Goal: Information Seeking & Learning: Learn about a topic

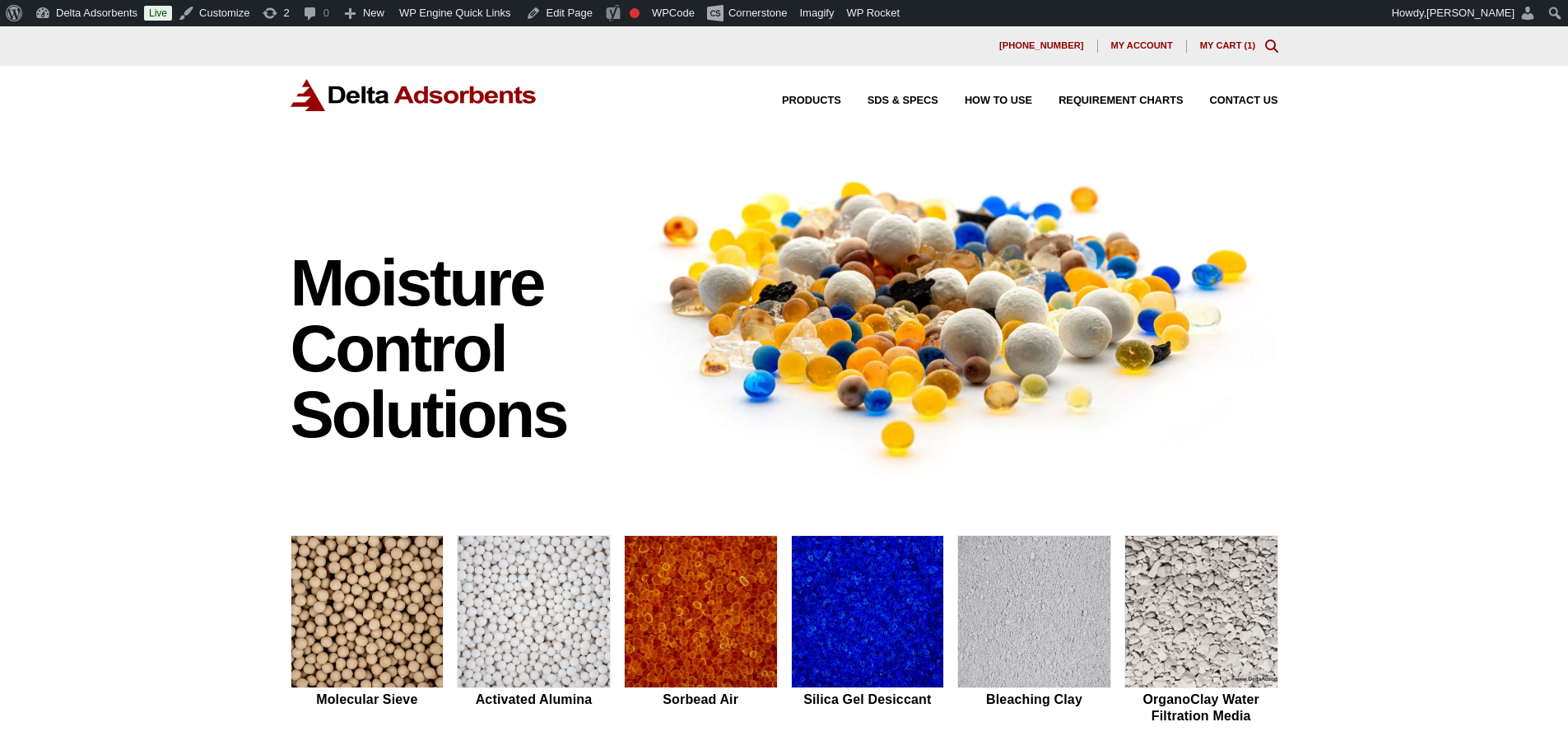
drag, startPoint x: 117, startPoint y: 290, endPoint x: 143, endPoint y: 346, distance: 61.7
click at [143, 345] on div "Moisture Control Solutions Moisture control solutions Molecular Sieve Activated…" at bounding box center [784, 695] width 1568 height 1090
click at [87, 393] on div "Moisture Control Solutions Moisture control solutions Molecular Sieve Activated…" at bounding box center [784, 695] width 1568 height 1090
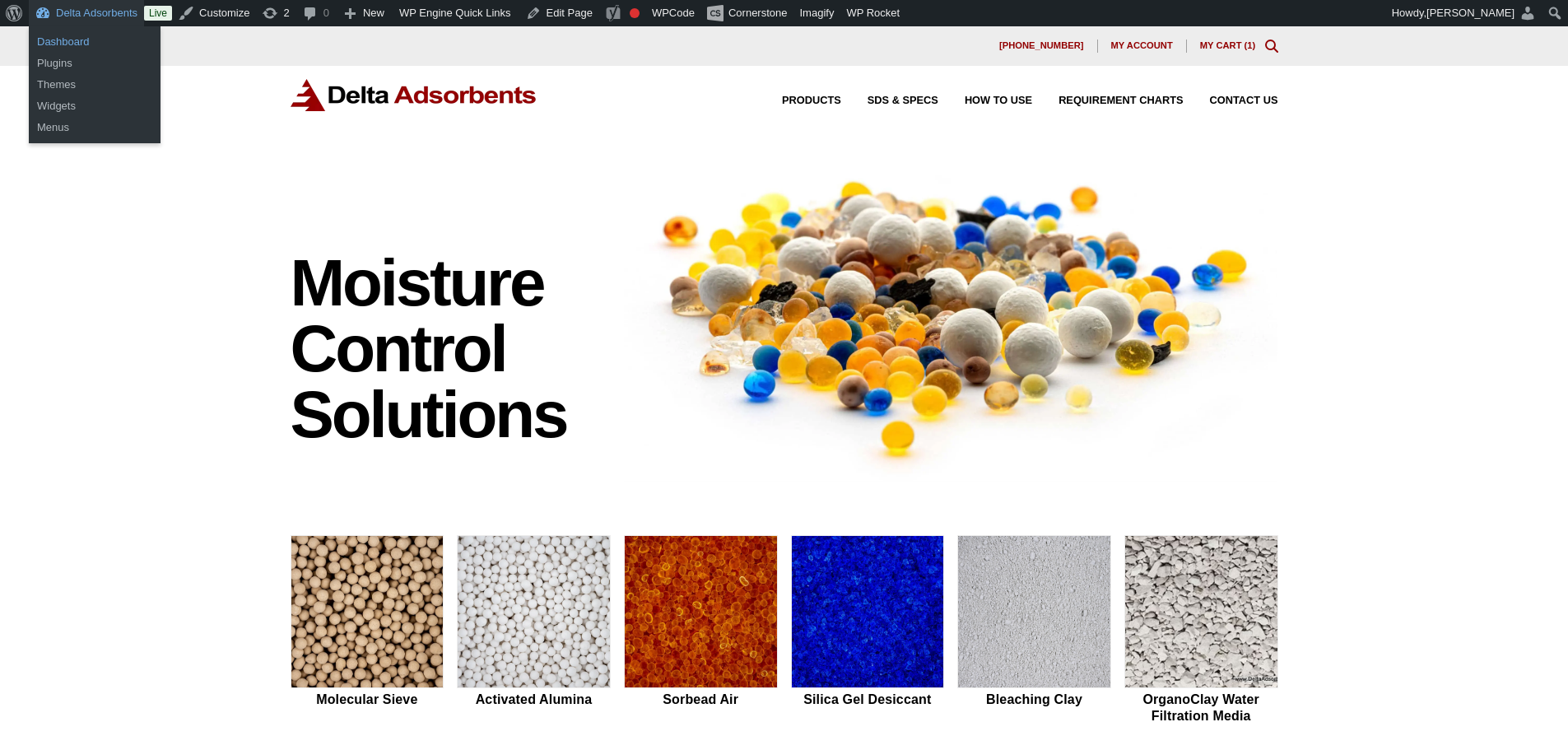
click at [68, 44] on link "Dashboard" at bounding box center [94, 42] width 131 height 21
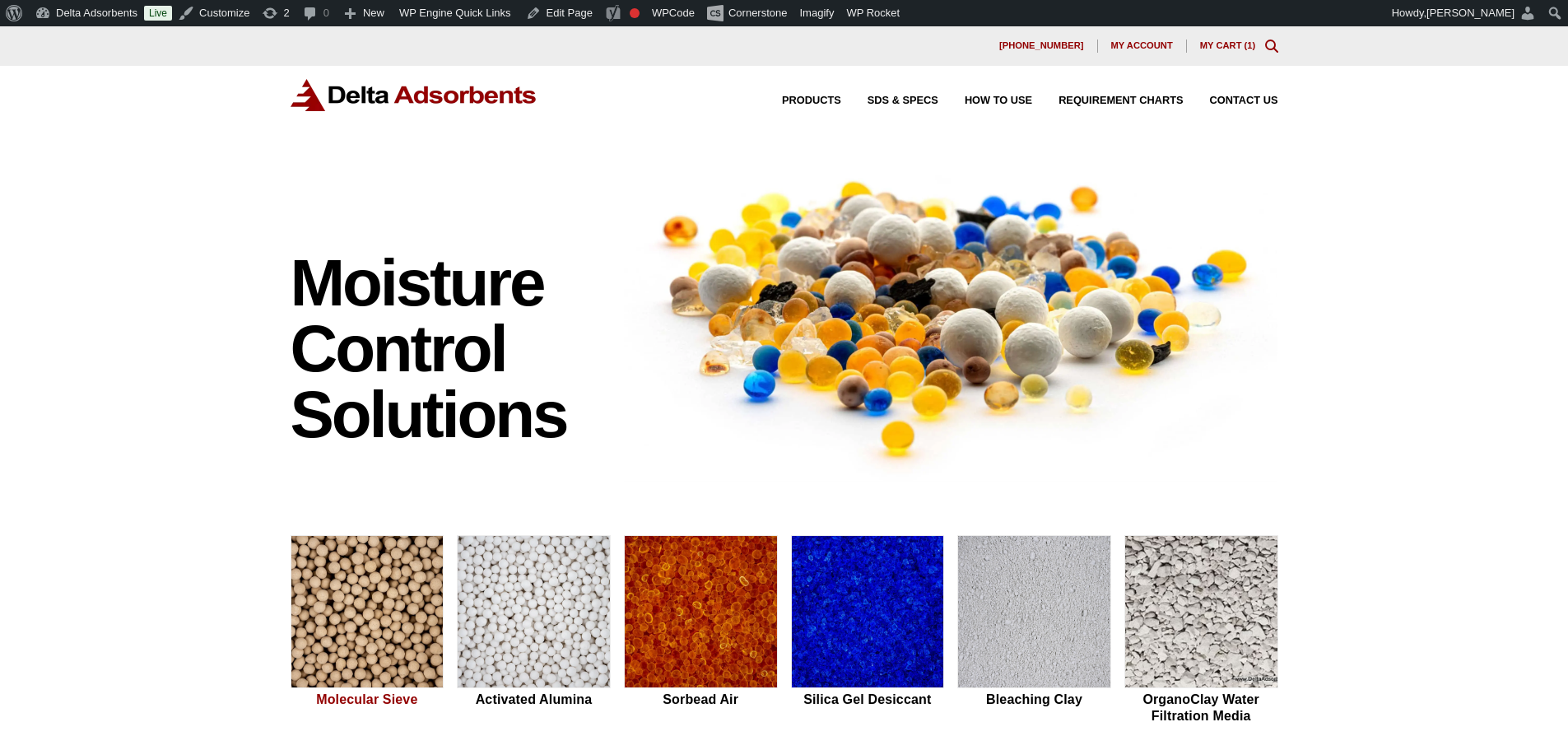
click at [381, 633] on img at bounding box center [368, 613] width 153 height 153
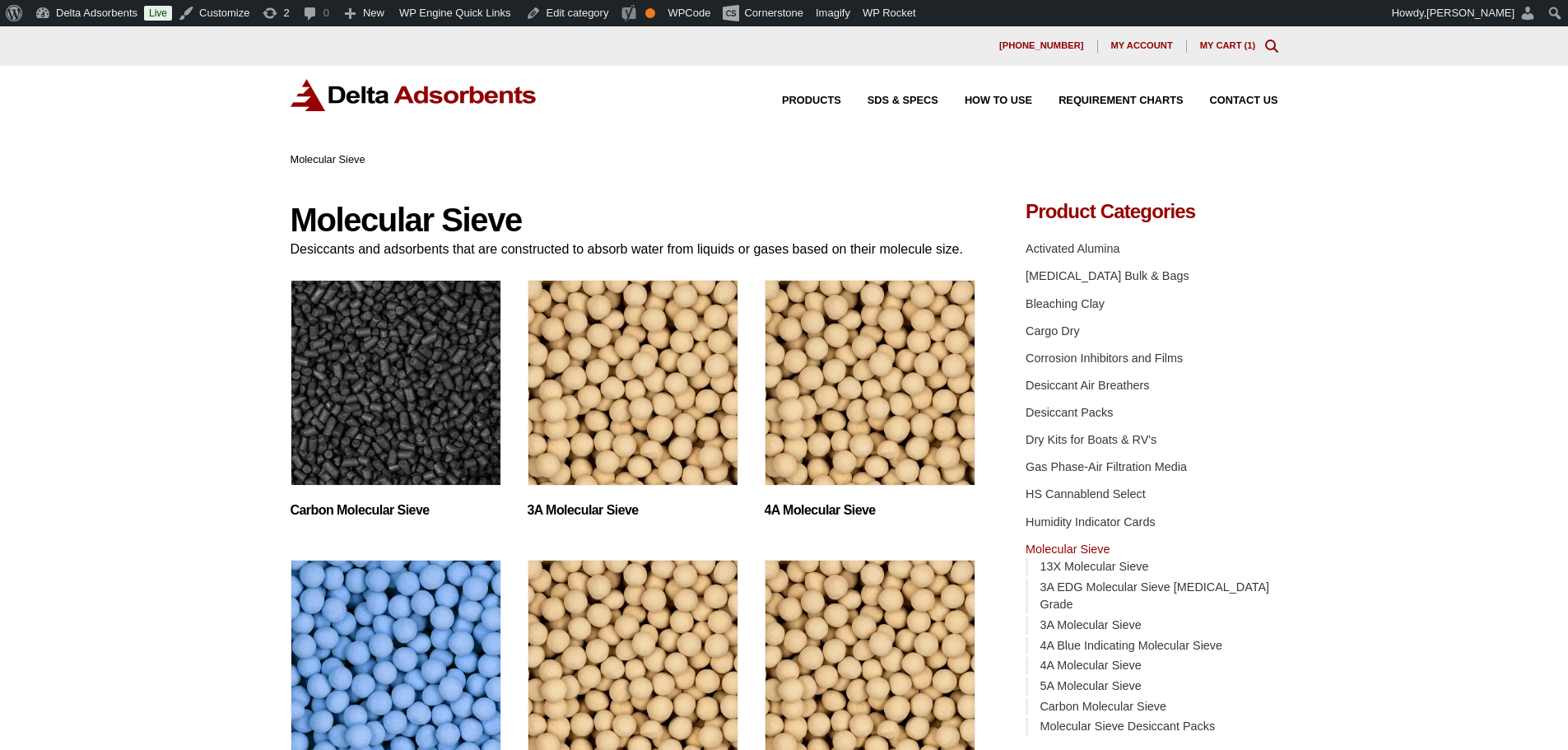
click at [912, 358] on img "Visit product category 4A Molecular Sieve" at bounding box center [870, 383] width 211 height 205
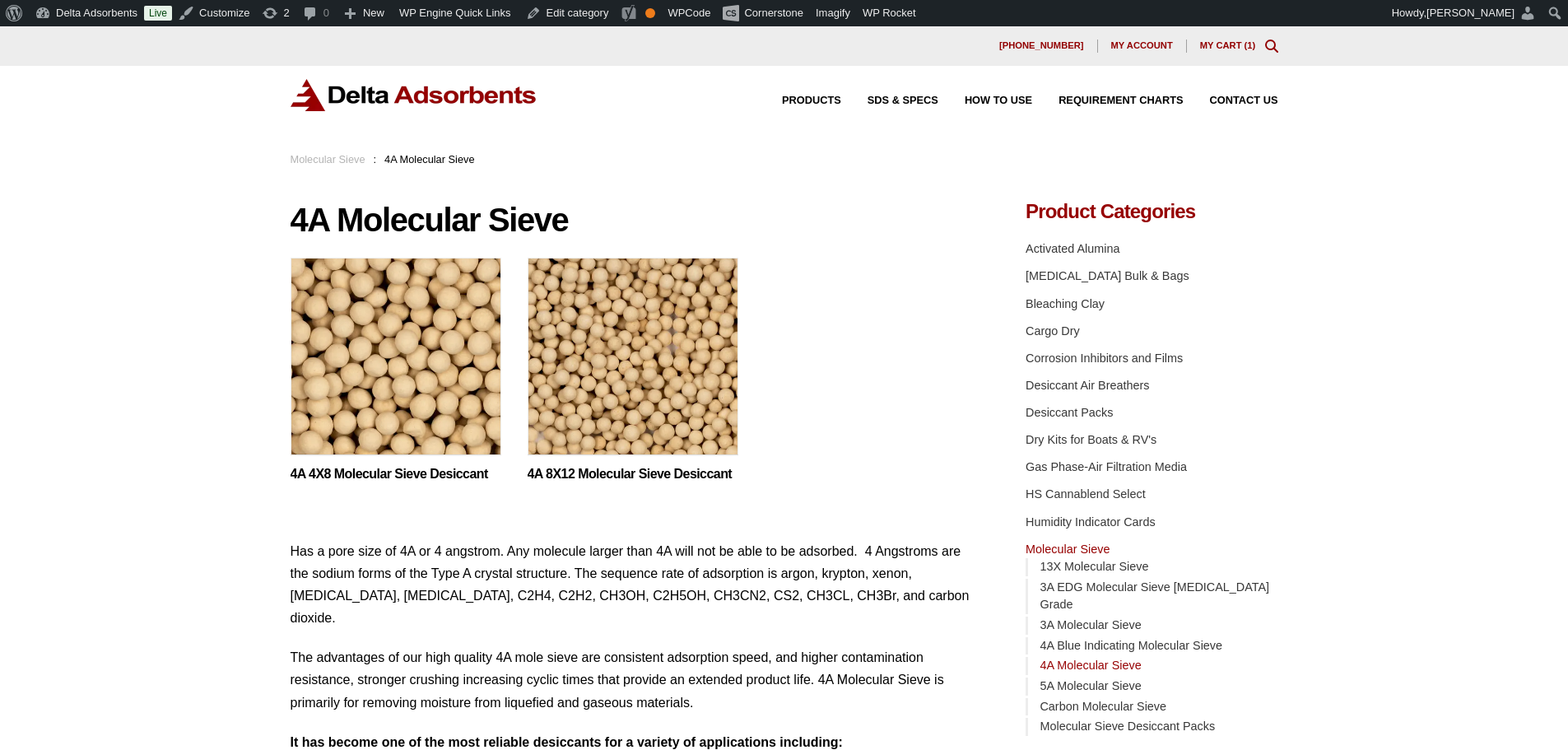
click at [430, 397] on img at bounding box center [396, 361] width 211 height 205
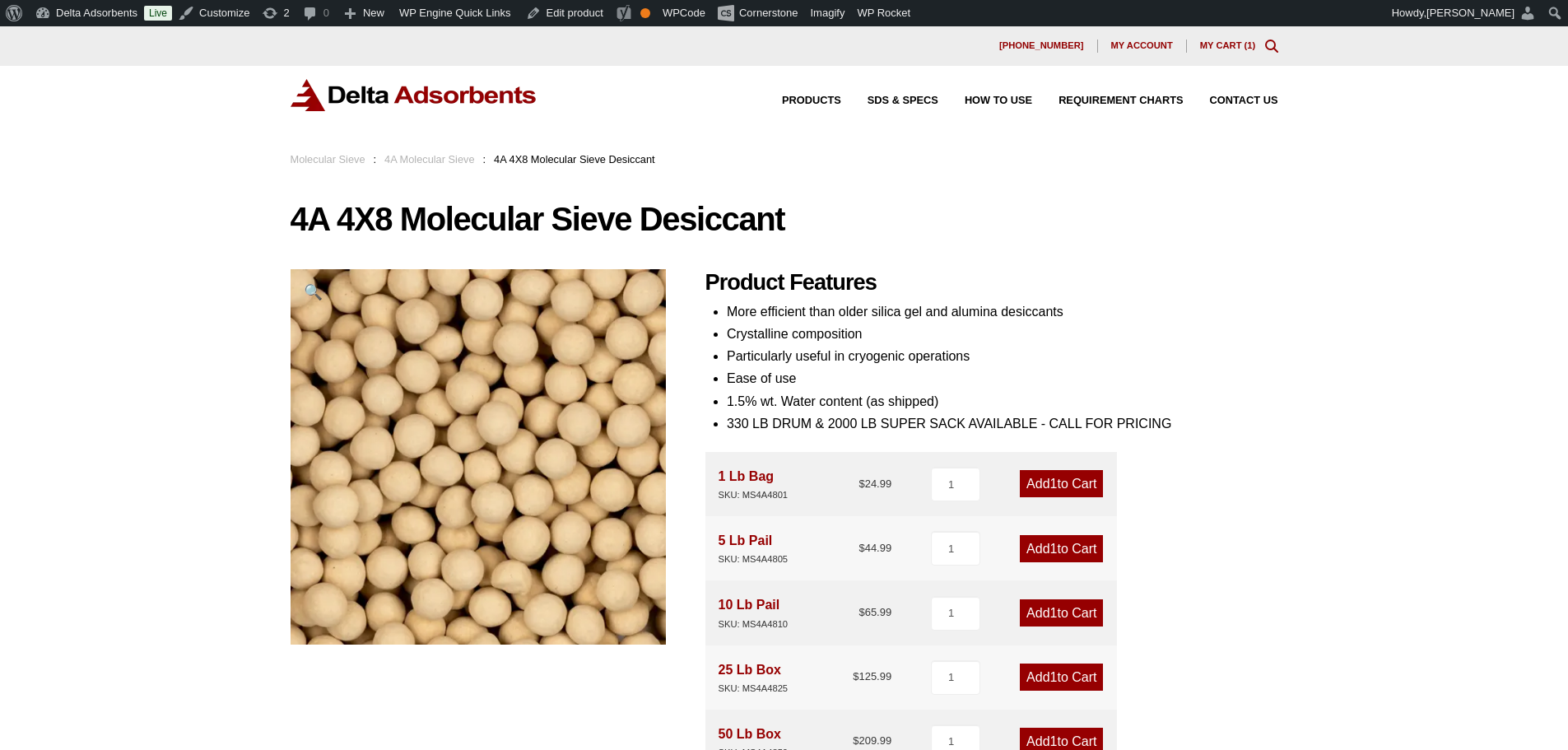
click at [500, 84] on img at bounding box center [414, 94] width 247 height 32
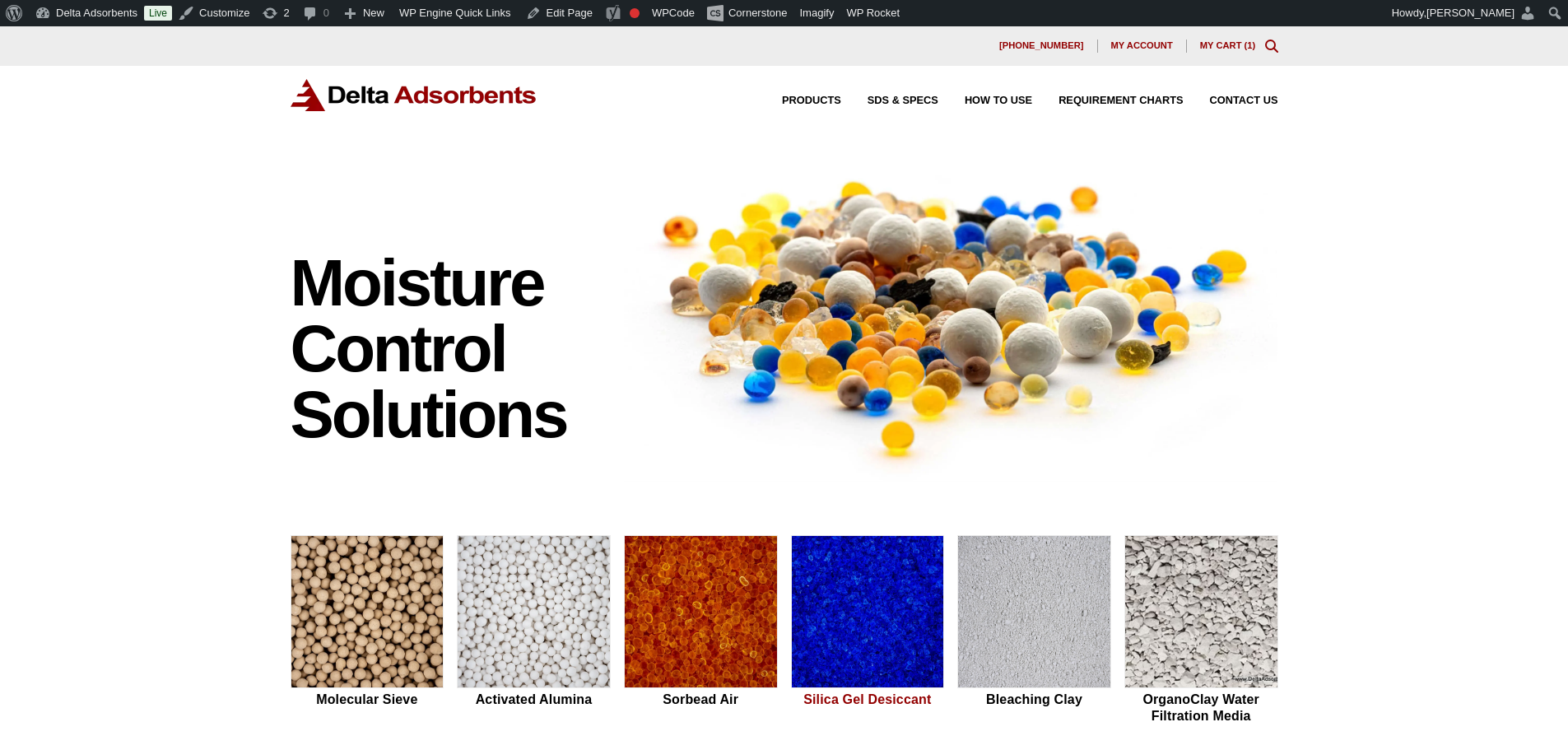
click at [772, 611] on img at bounding box center [701, 613] width 153 height 153
click at [832, 611] on img at bounding box center [867, 613] width 153 height 153
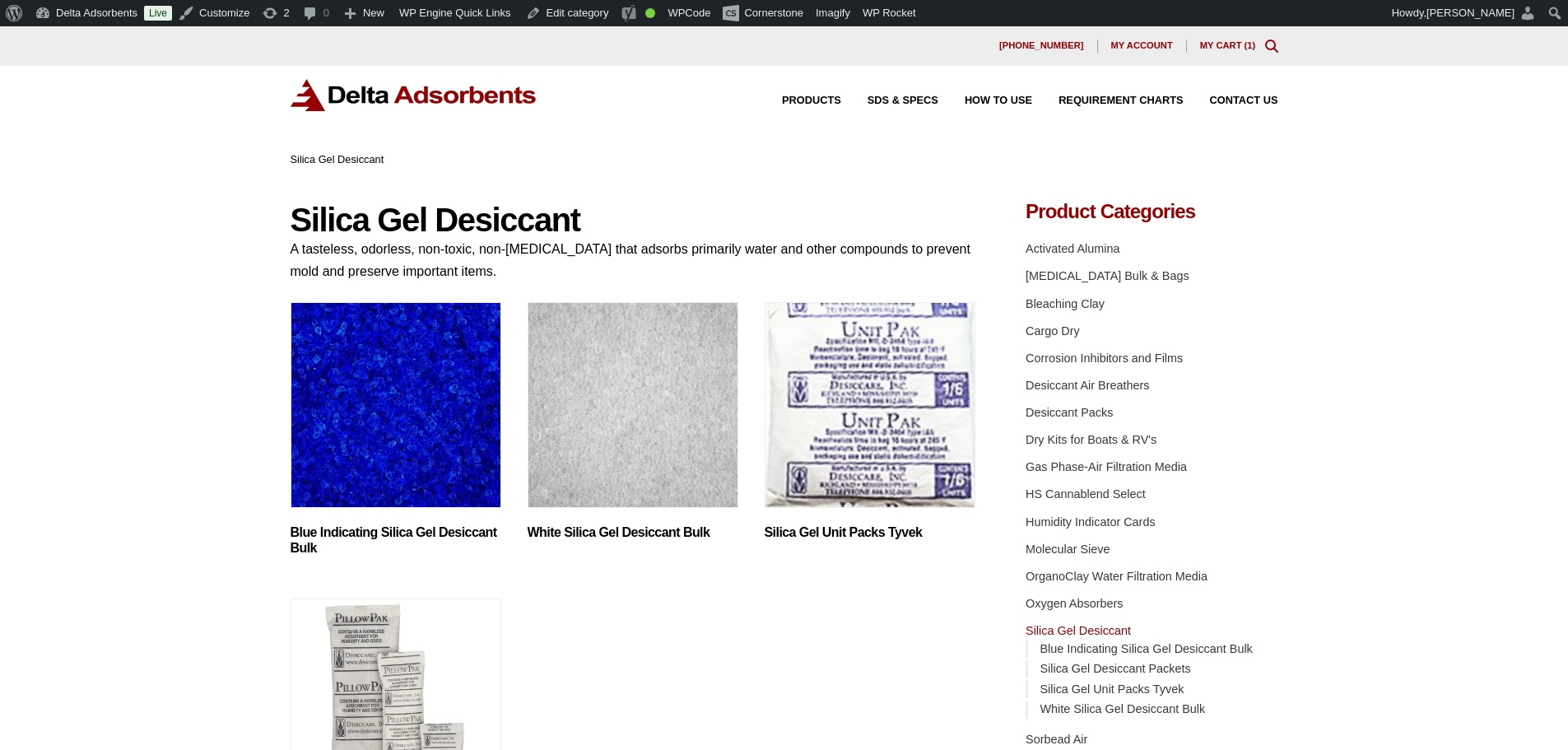
click at [677, 391] on img "Visit product category White Silica Gel Desiccant Bulk" at bounding box center [633, 405] width 211 height 205
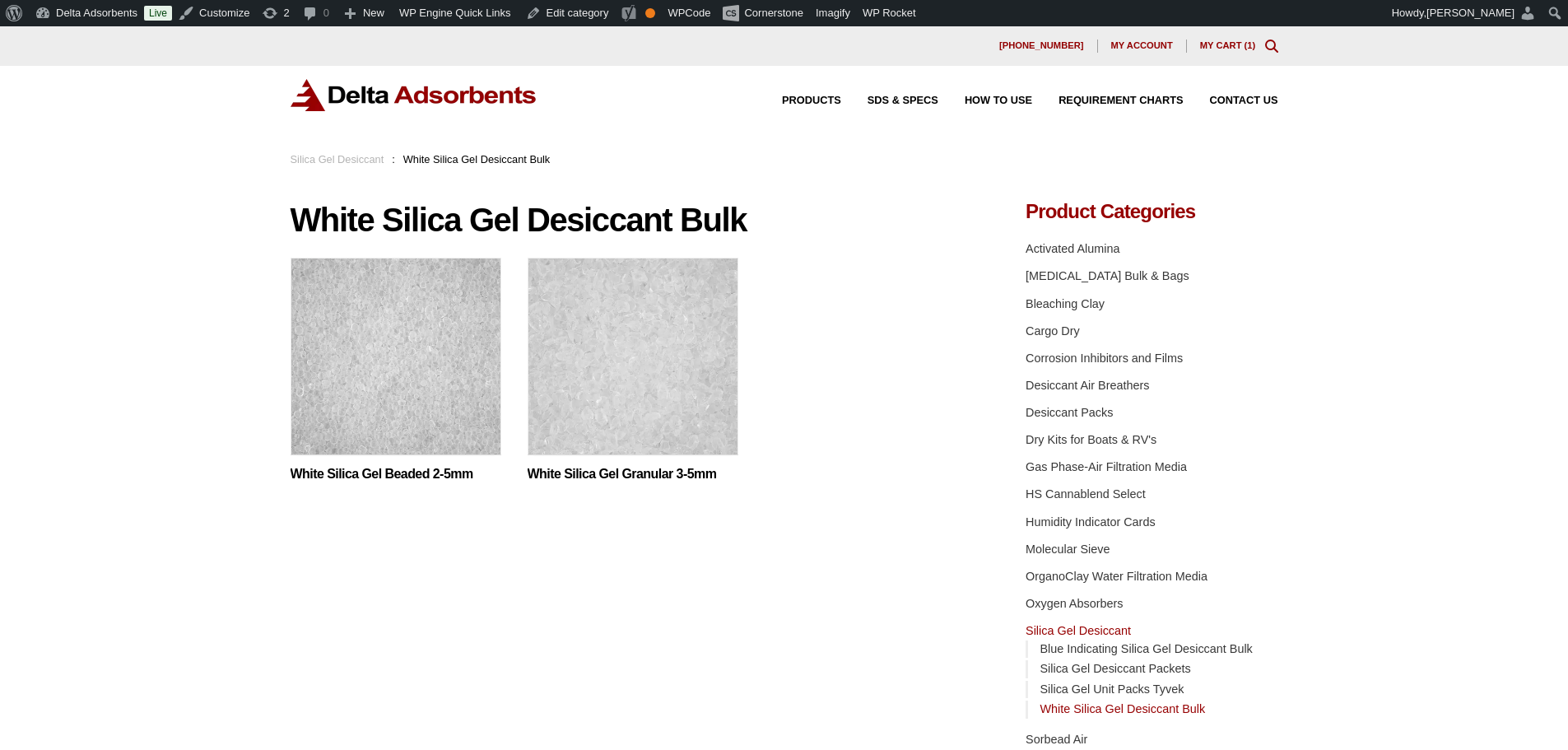
click at [400, 383] on img at bounding box center [396, 361] width 211 height 205
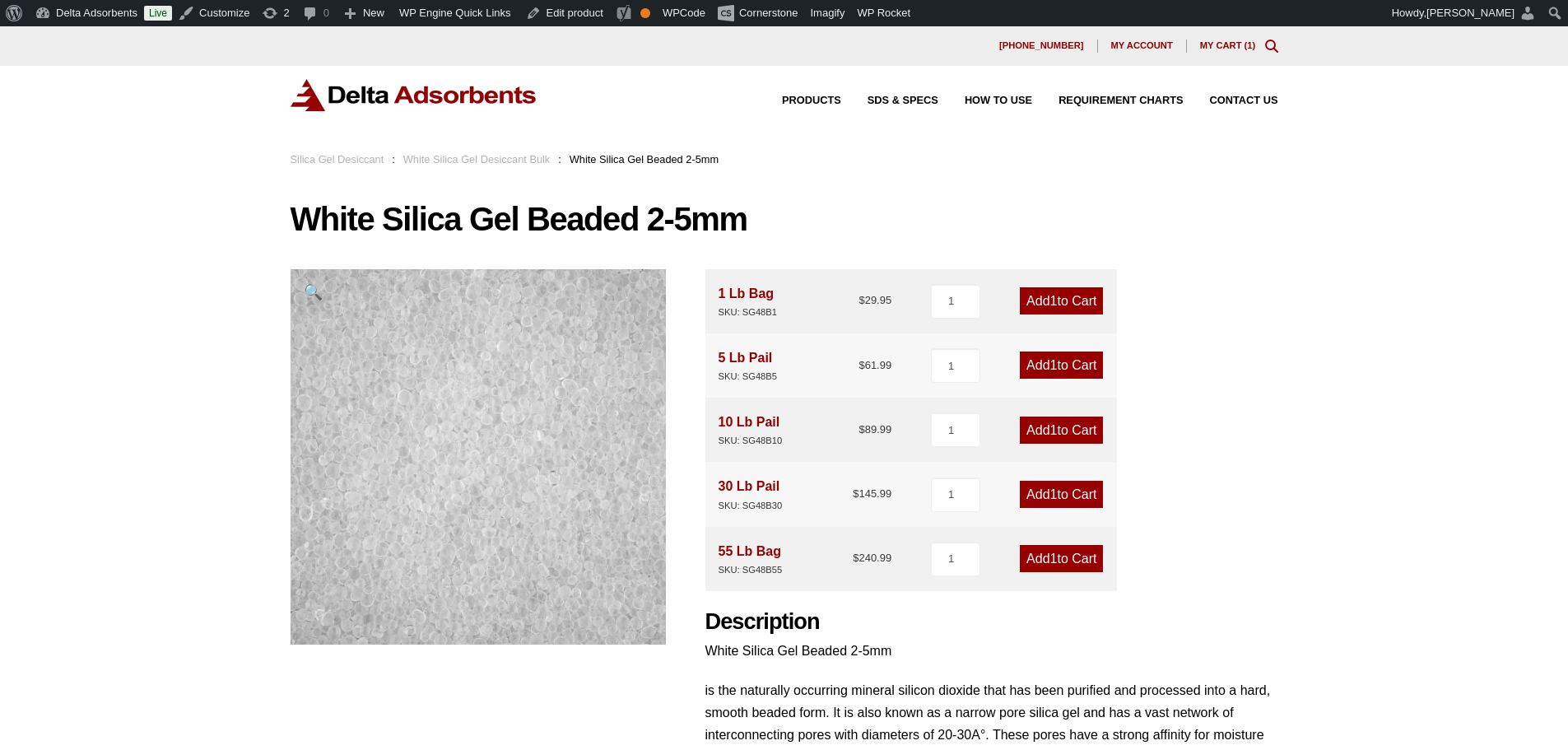
click at [356, 107] on img at bounding box center [414, 94] width 247 height 32
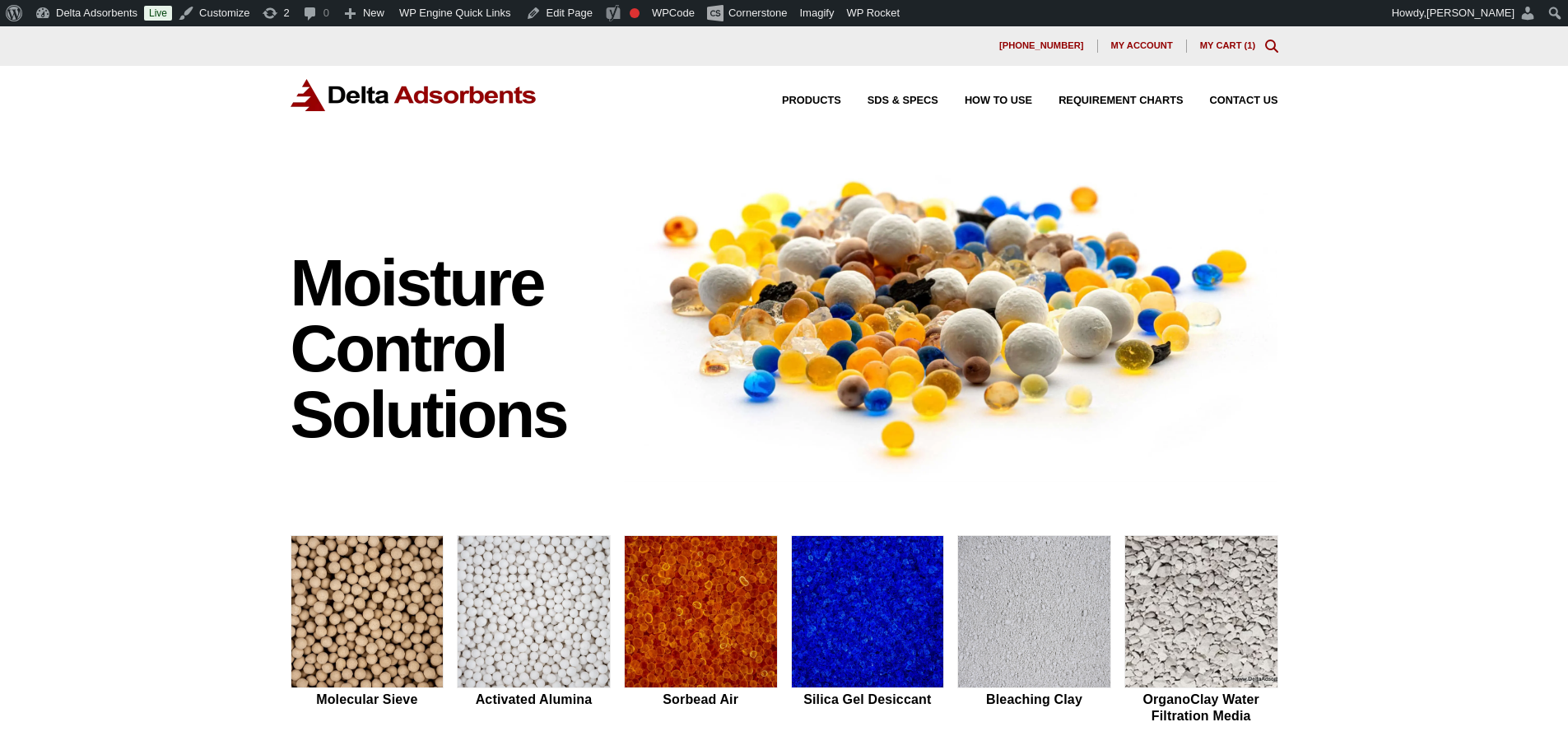
drag, startPoint x: 104, startPoint y: 205, endPoint x: 101, endPoint y: 126, distance: 79.1
click at [104, 205] on div "Moisture Control Solutions Moisture control solutions Molecular Sieve Activated…" at bounding box center [784, 695] width 1568 height 1090
click at [154, 363] on div "Moisture Control Solutions Moisture control solutions Molecular Sieve Activated…" at bounding box center [784, 695] width 1568 height 1090
click at [88, 49] on div "630-980-5205 My account My Cart ( 1 )" at bounding box center [784, 45] width 1568 height 39
drag, startPoint x: 258, startPoint y: 571, endPoint x: 338, endPoint y: 600, distance: 85.1
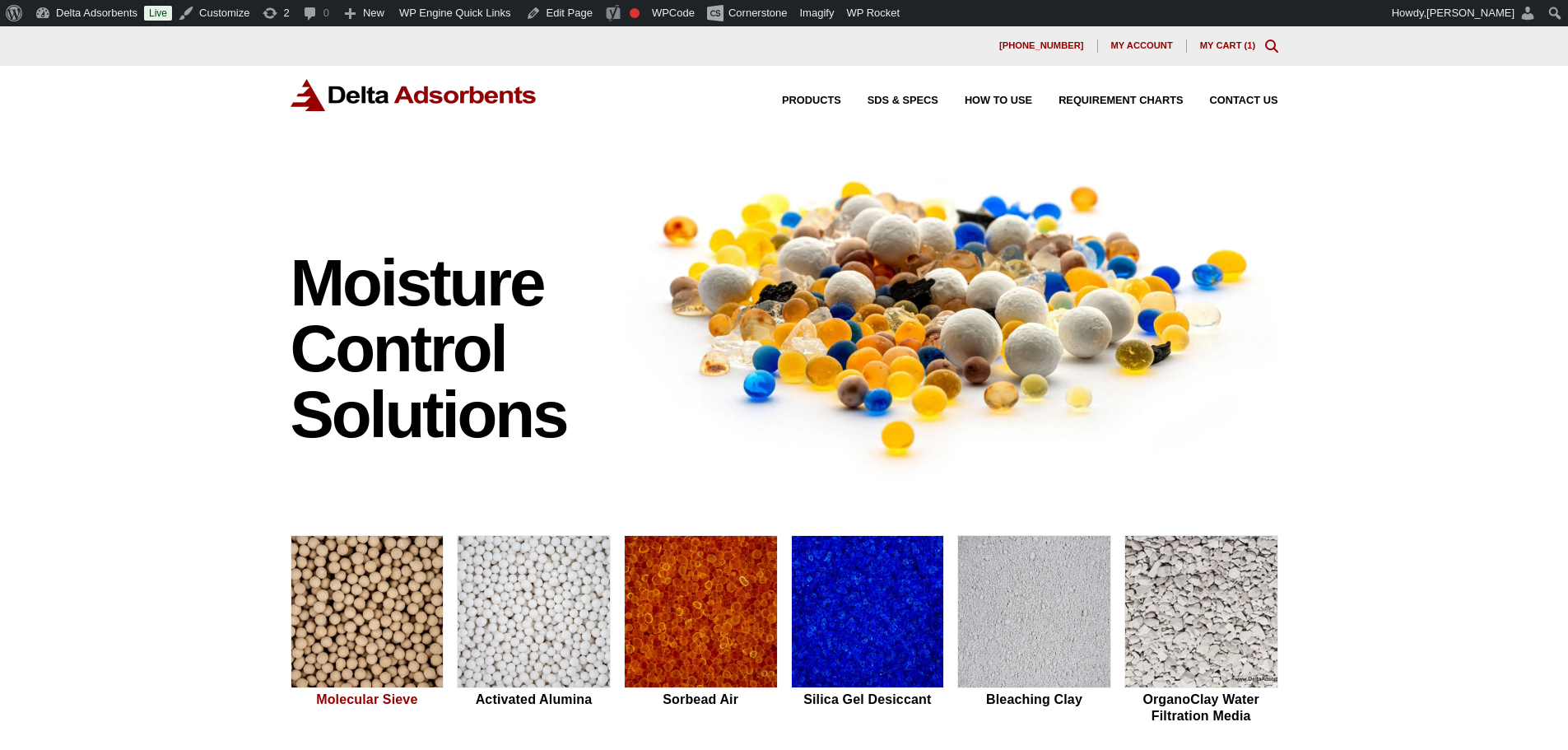
click at [258, 571] on div "Moisture Control Solutions Moisture control solutions Molecular Sieve Activated…" at bounding box center [784, 695] width 1568 height 1090
click at [383, 623] on img at bounding box center [368, 613] width 153 height 153
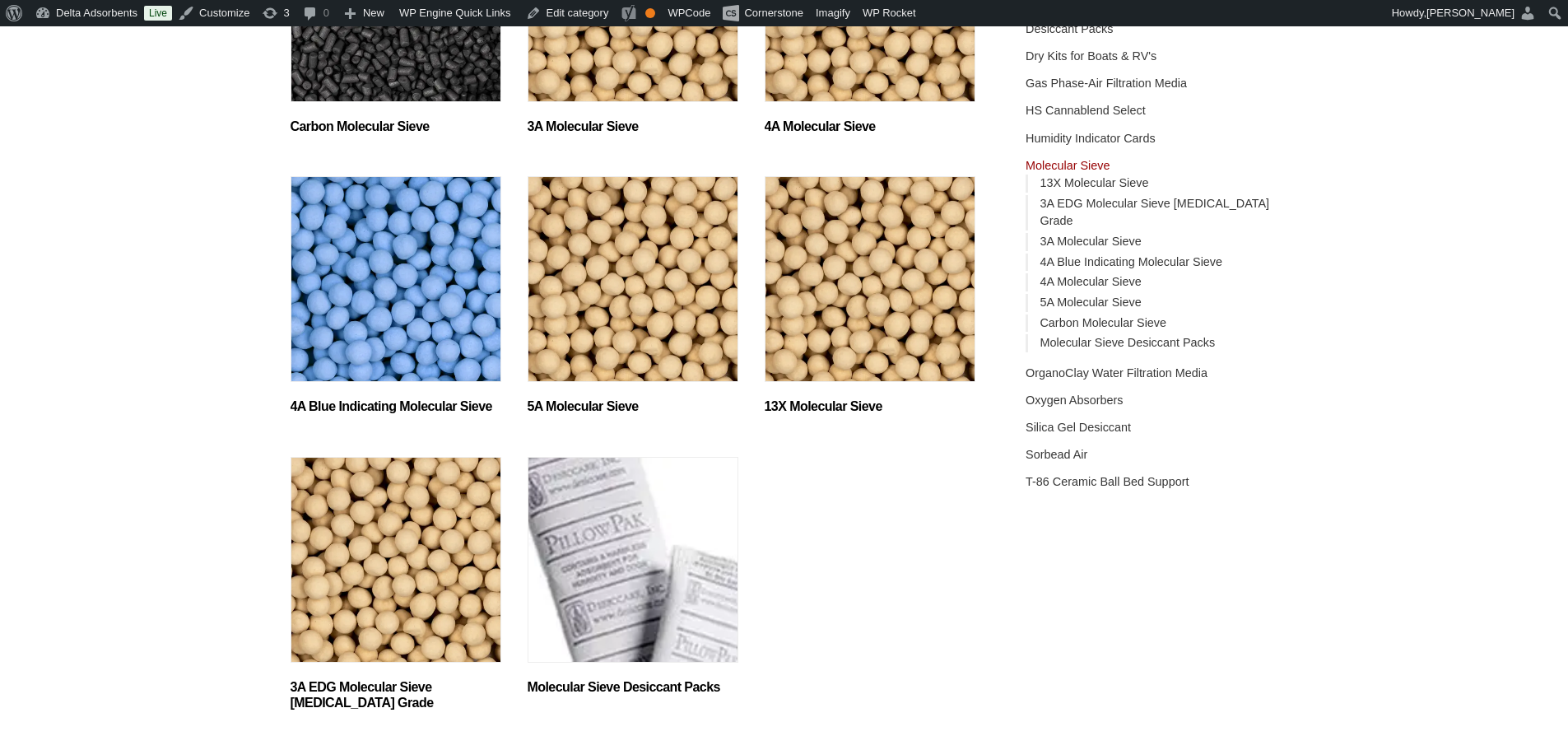
scroll to position [385, 0]
click at [799, 306] on img "Visit product category 13X Molecular Sieve" at bounding box center [870, 278] width 211 height 205
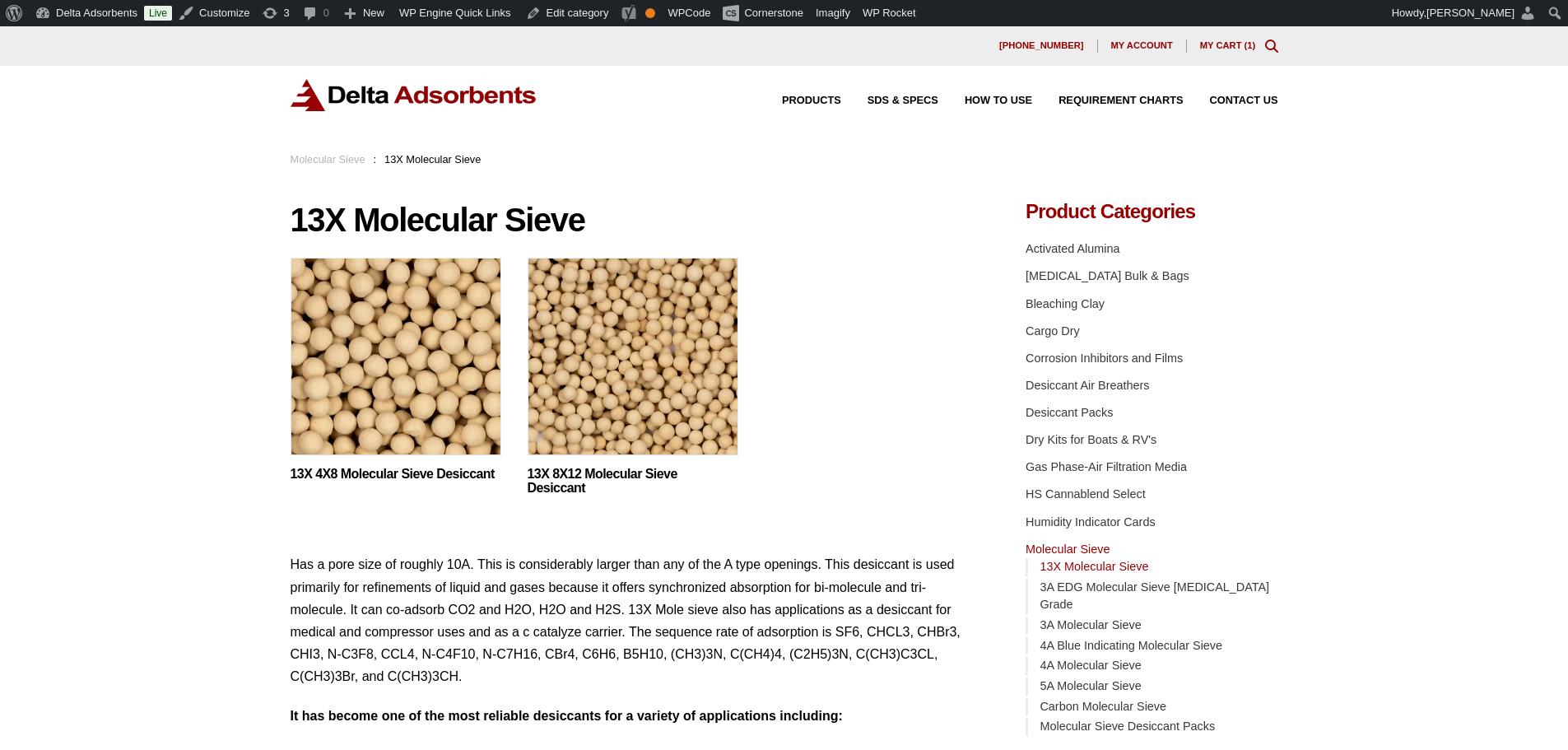
click at [367, 357] on img at bounding box center [396, 361] width 211 height 205
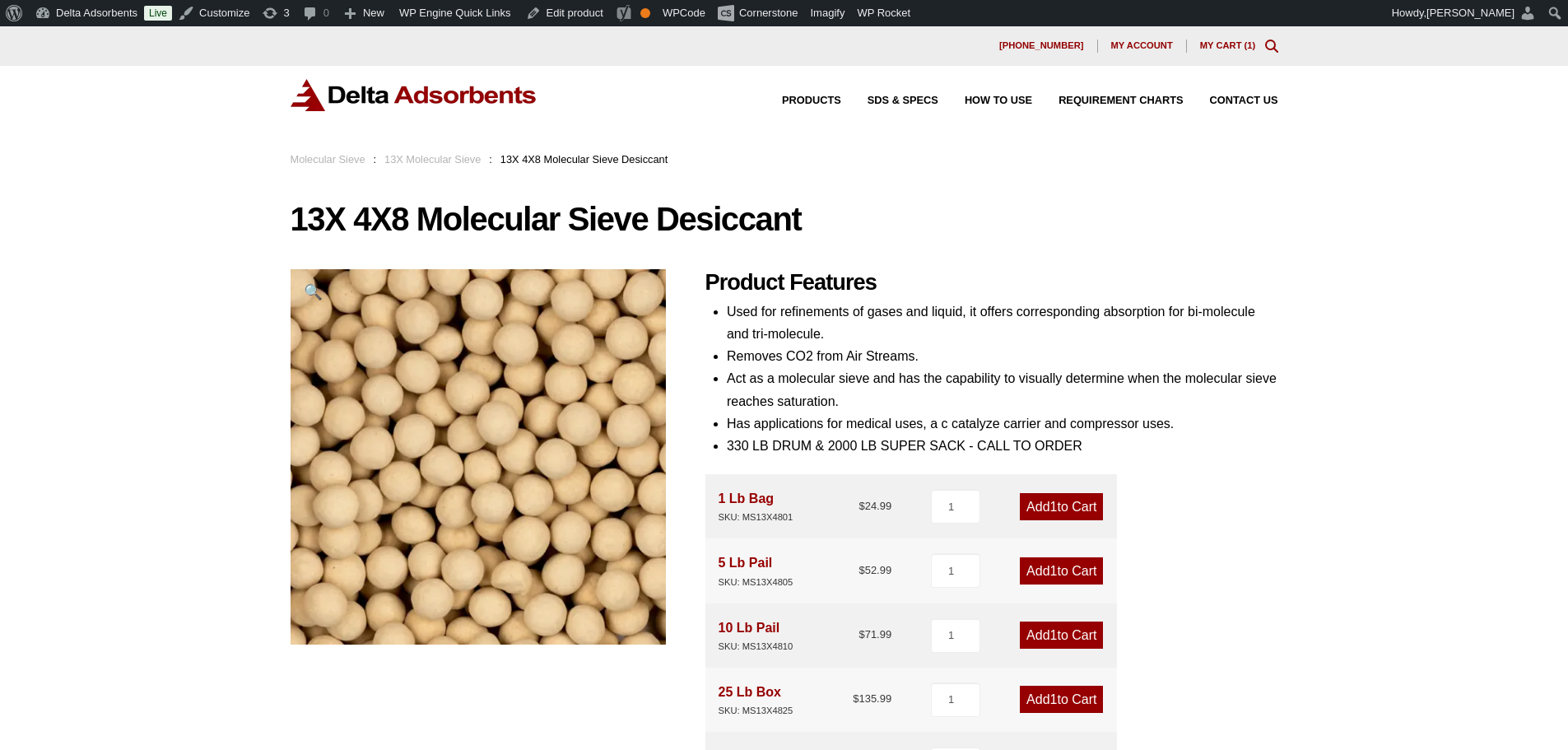
click at [430, 93] on img at bounding box center [414, 94] width 247 height 32
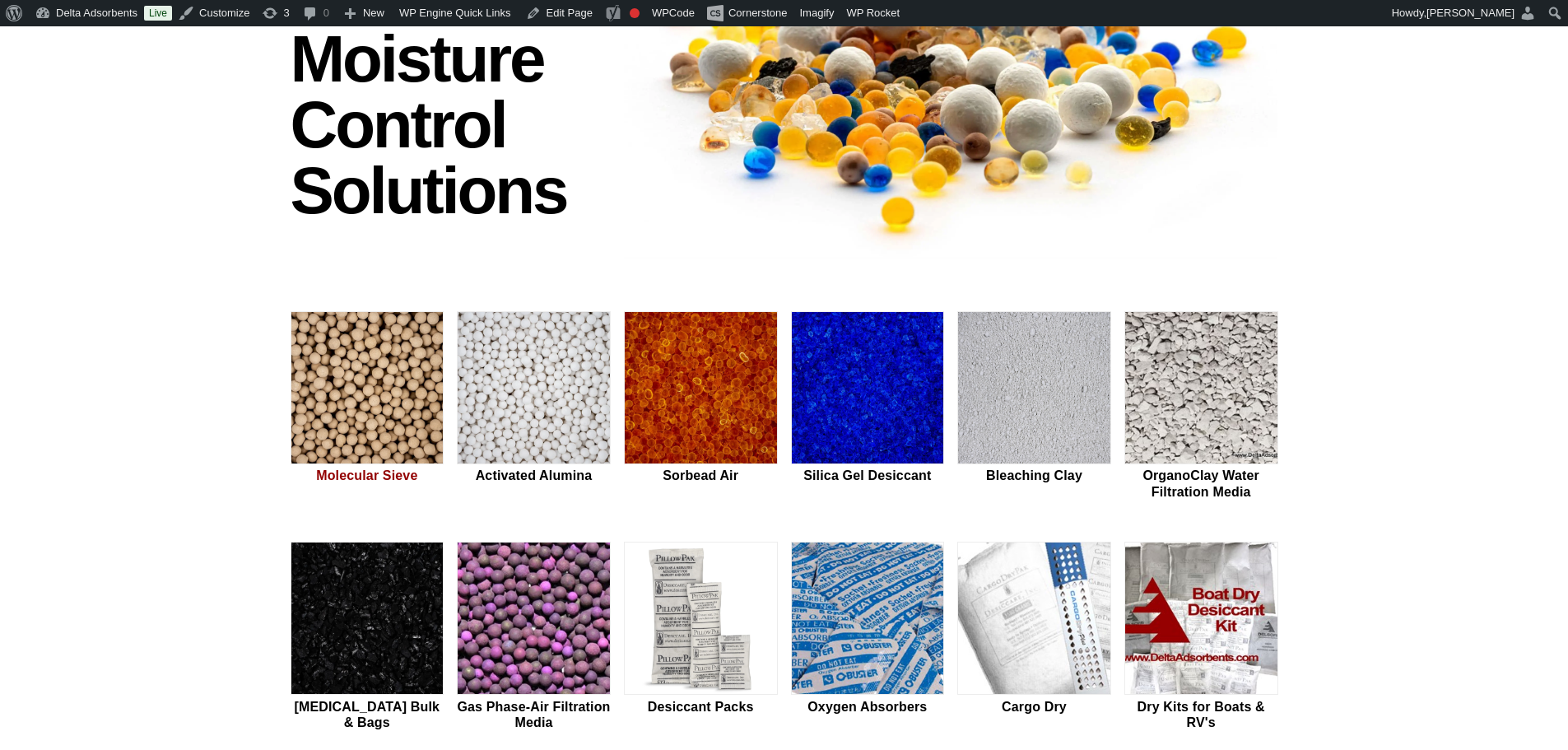
scroll to position [274, 0]
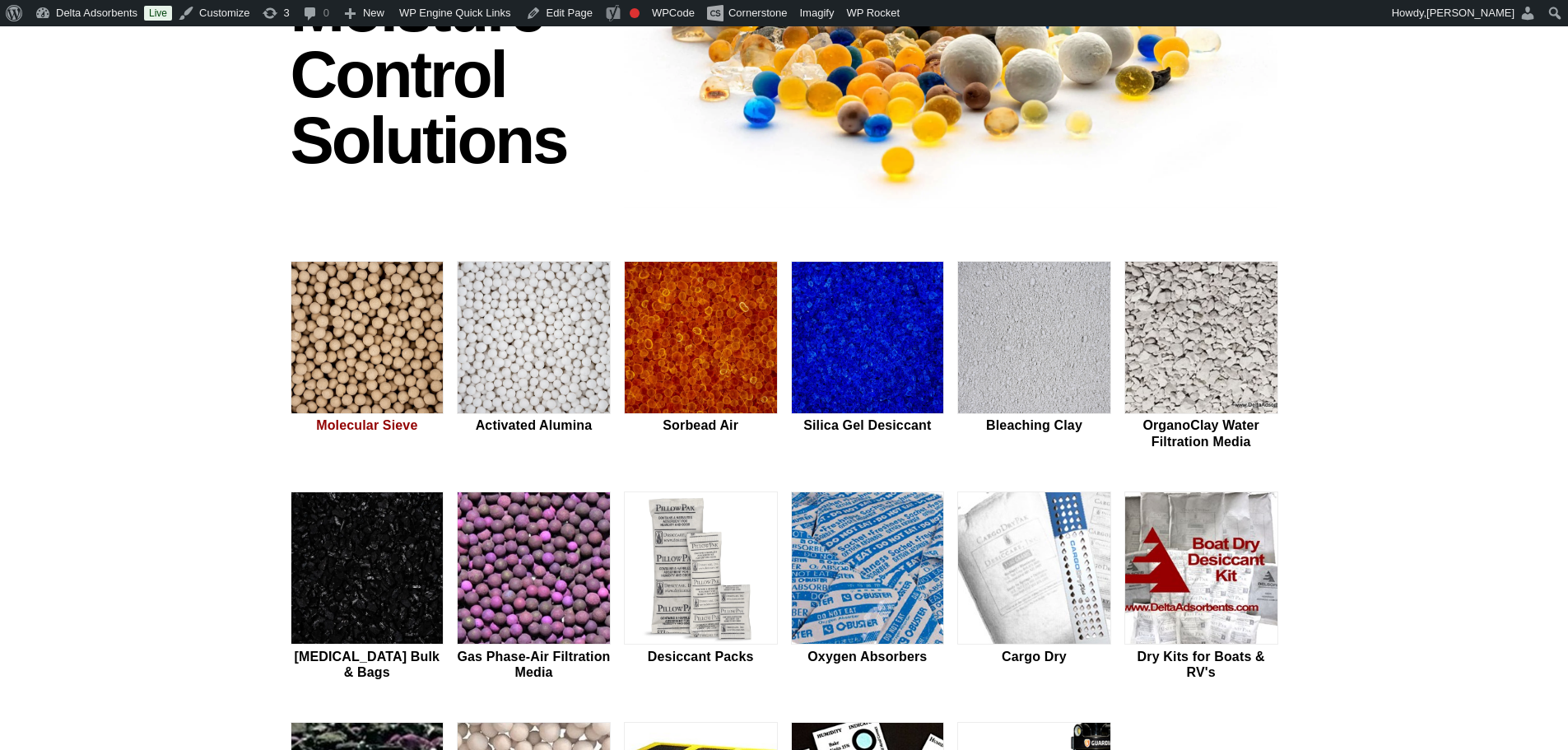
click at [391, 296] on img at bounding box center [368, 339] width 153 height 153
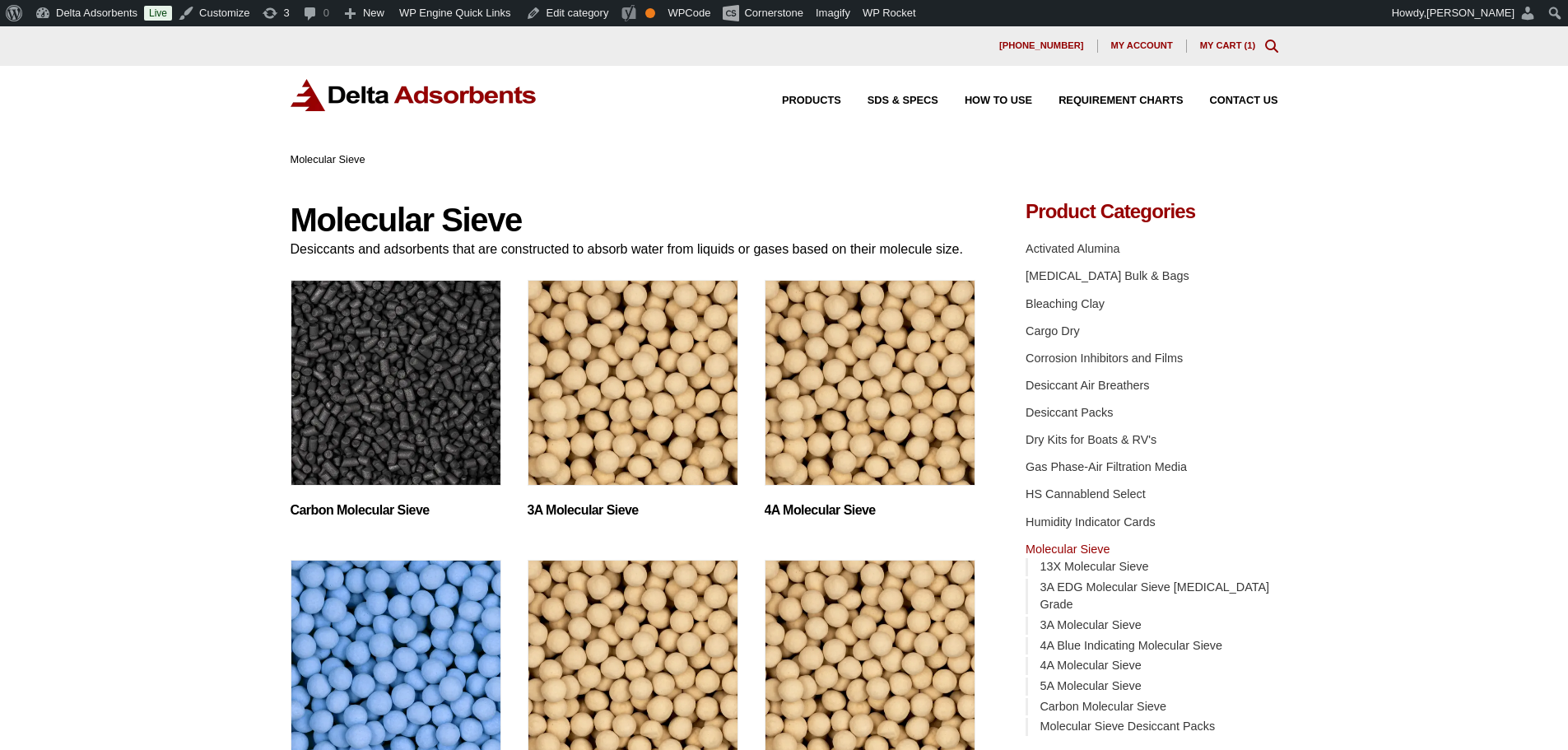
click at [408, 644] on img "Visit product category 4A Blue Indicating Molecular Sieve" at bounding box center [396, 662] width 211 height 205
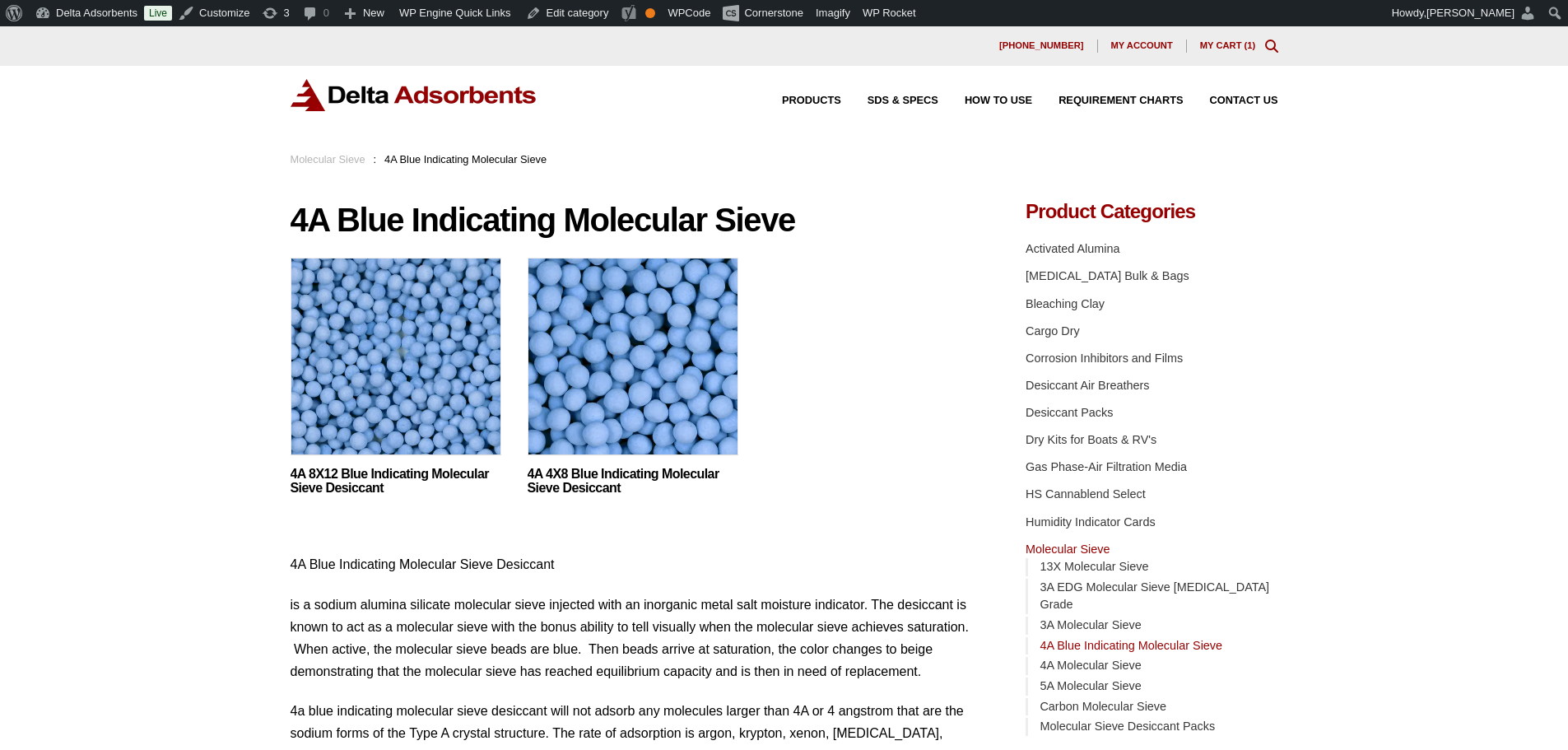
click at [439, 403] on img at bounding box center [396, 361] width 211 height 205
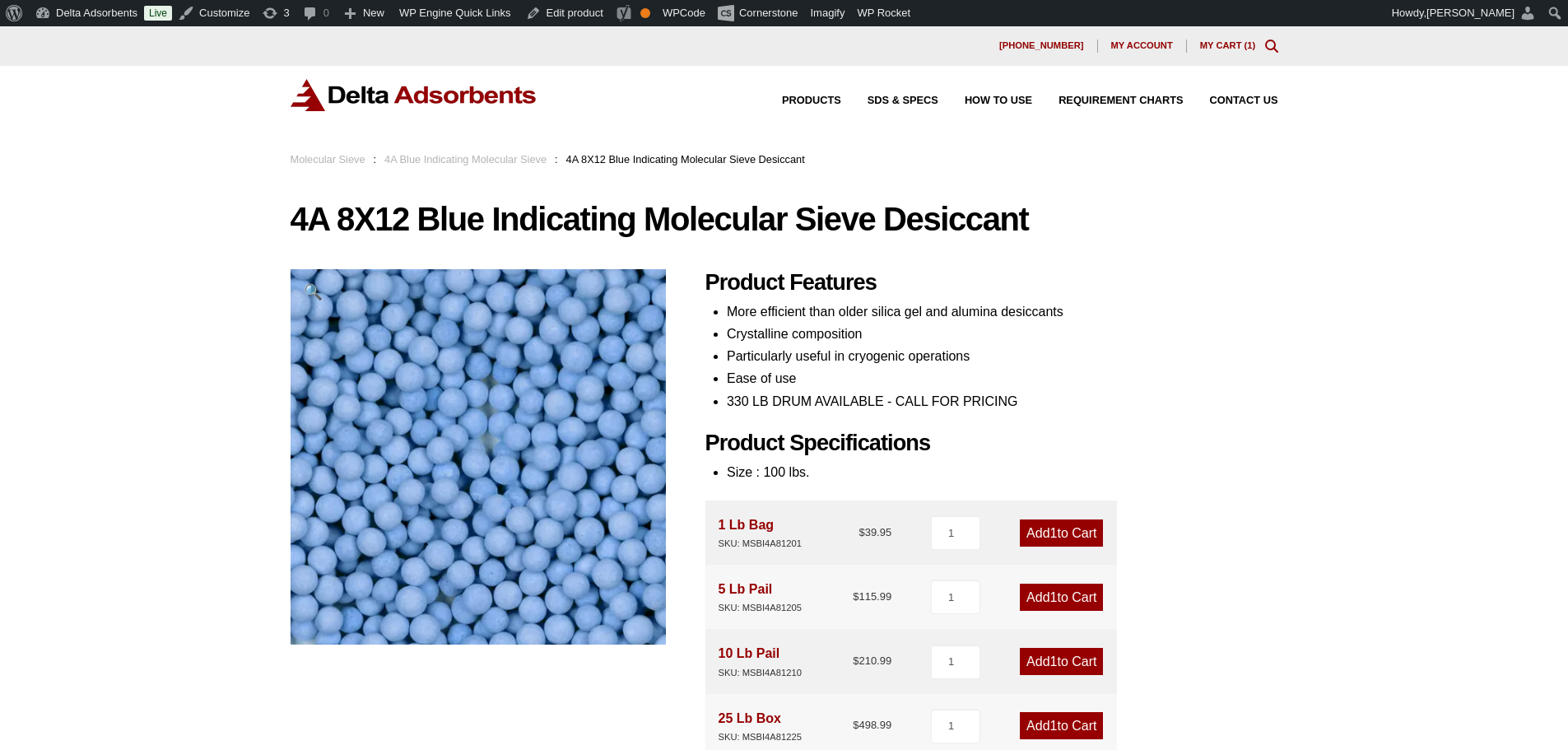
click at [407, 105] on img at bounding box center [414, 94] width 247 height 32
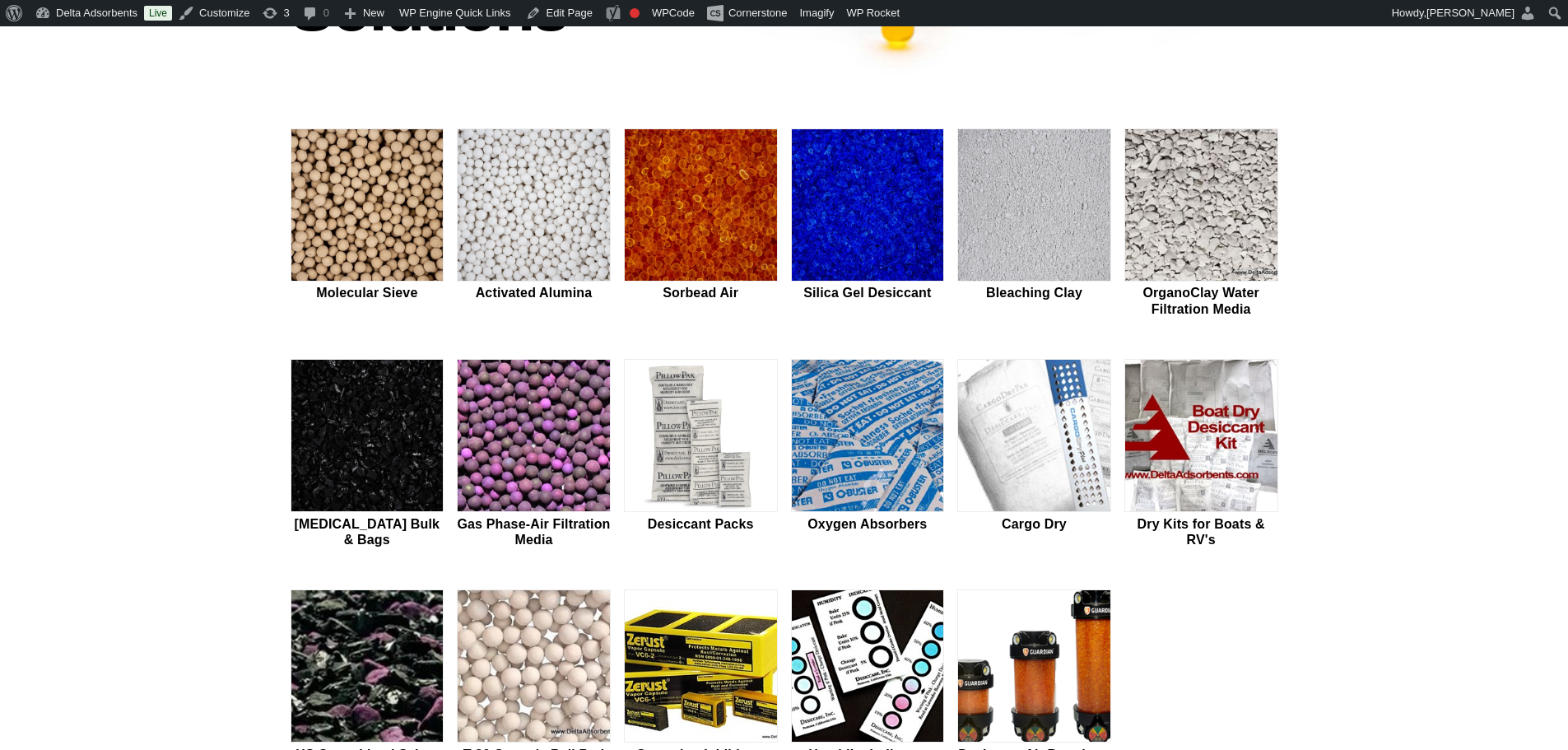
scroll to position [549, 0]
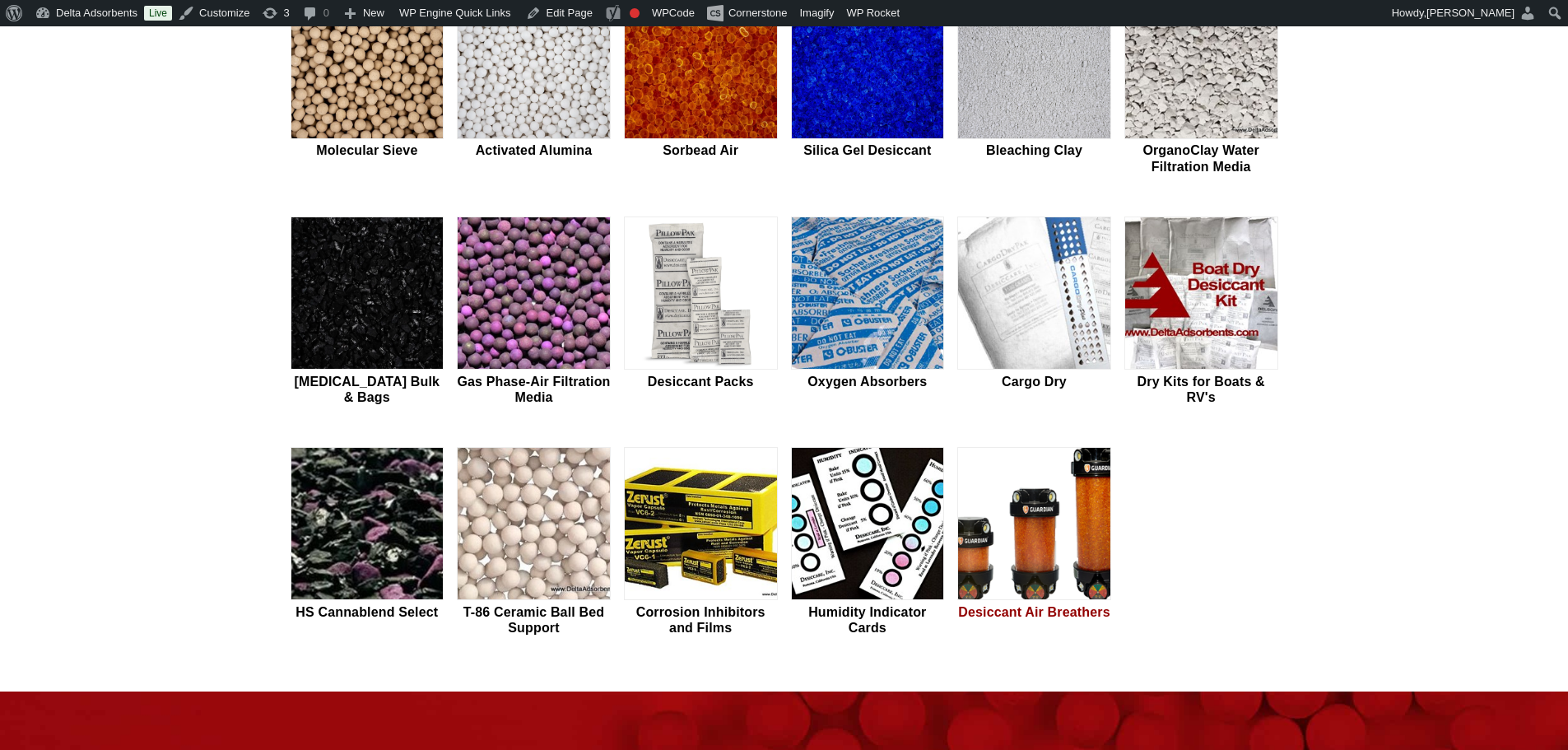
click at [992, 536] on img at bounding box center [1034, 525] width 153 height 153
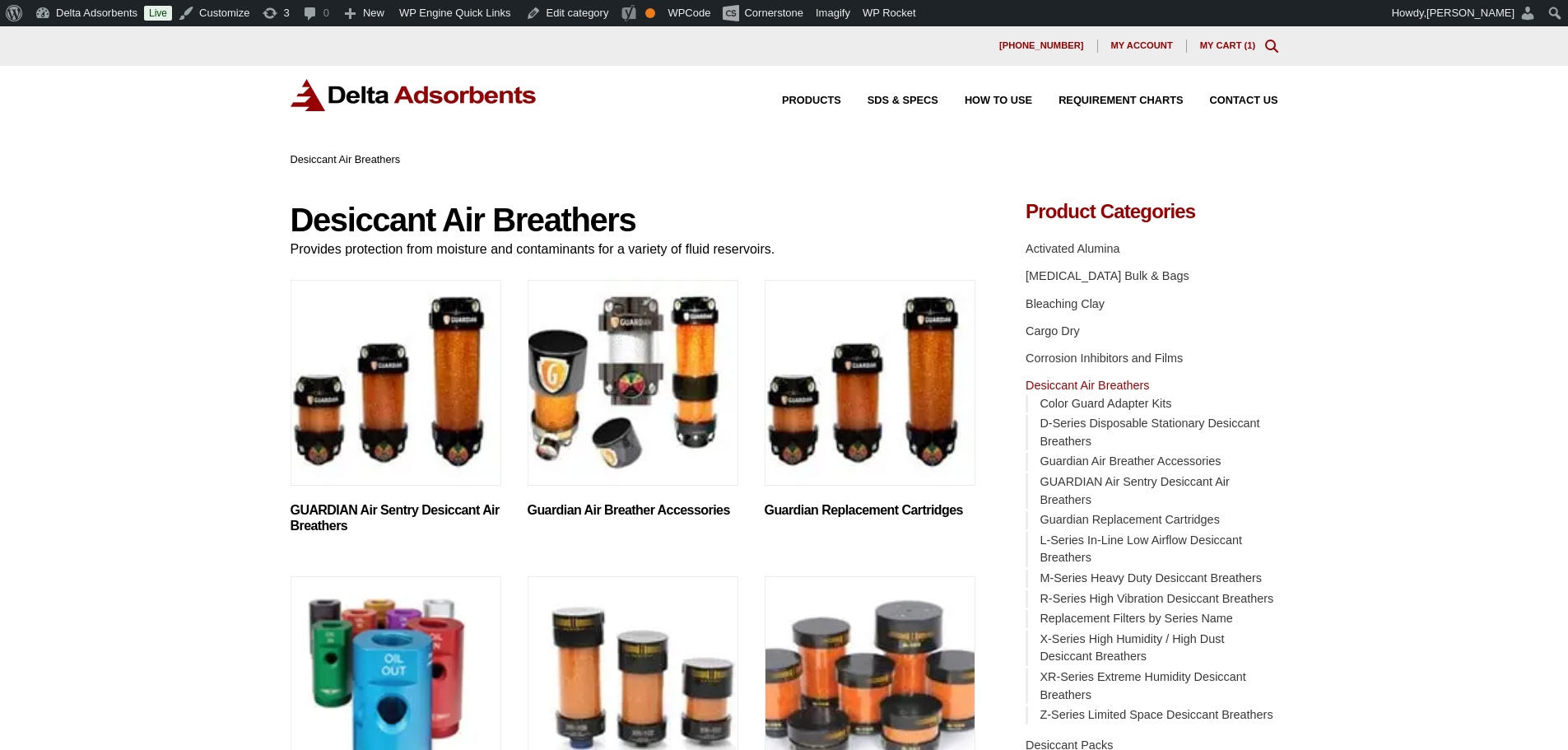
click at [398, 409] on img "Visit product category GUARDIAN Air Sentry Desiccant Air Breathers" at bounding box center [396, 383] width 211 height 205
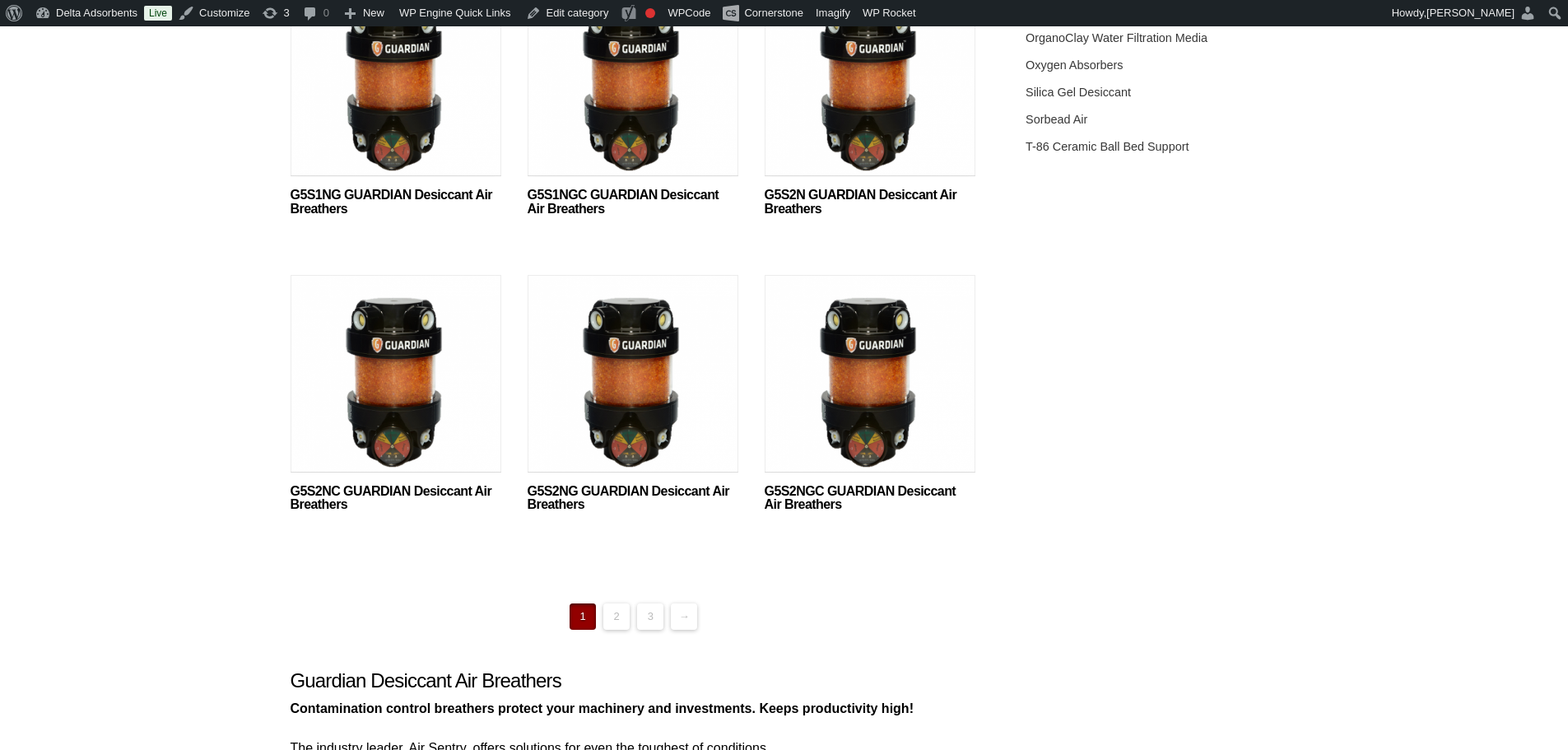
scroll to position [878, 0]
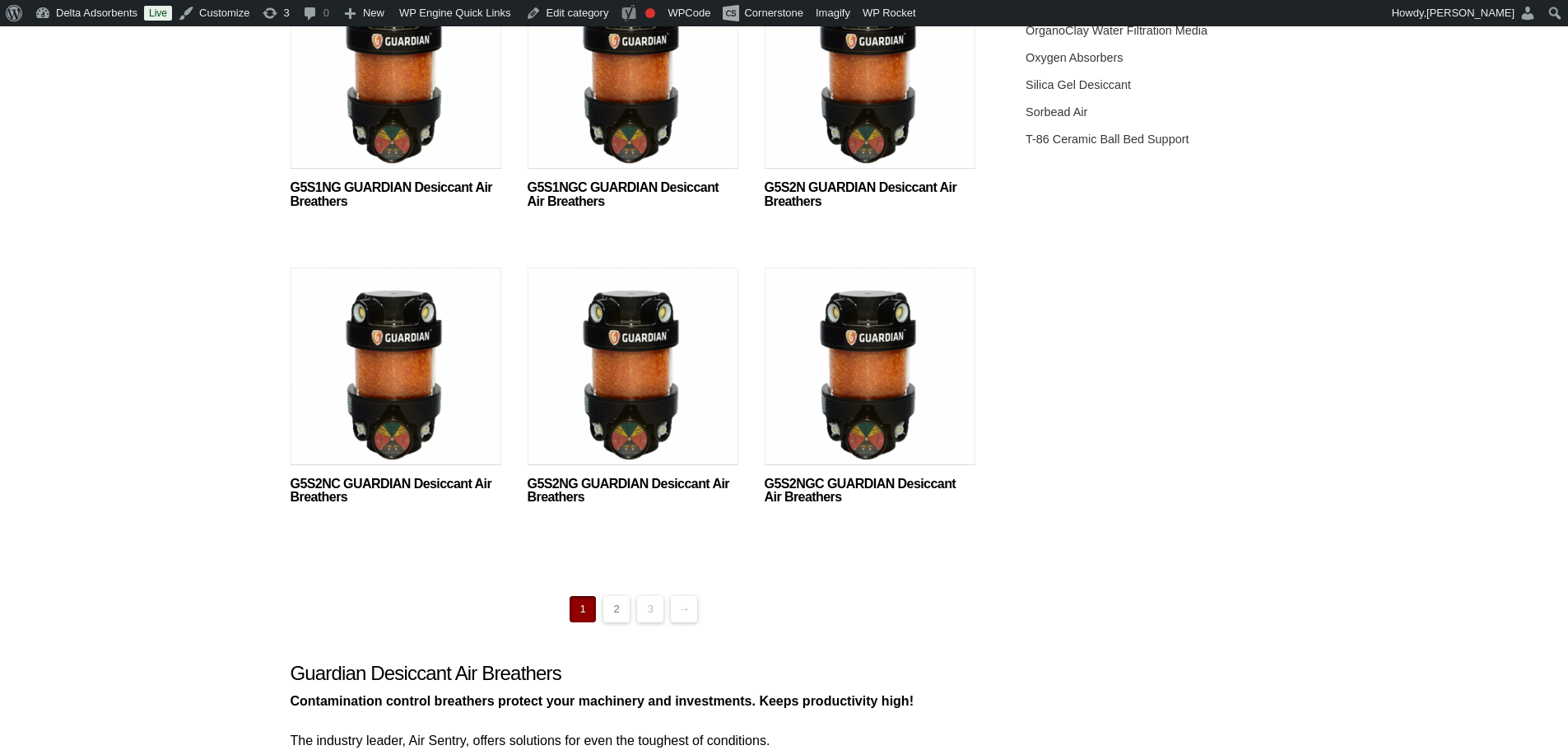
click at [608, 609] on link "2" at bounding box center [616, 608] width 26 height 26
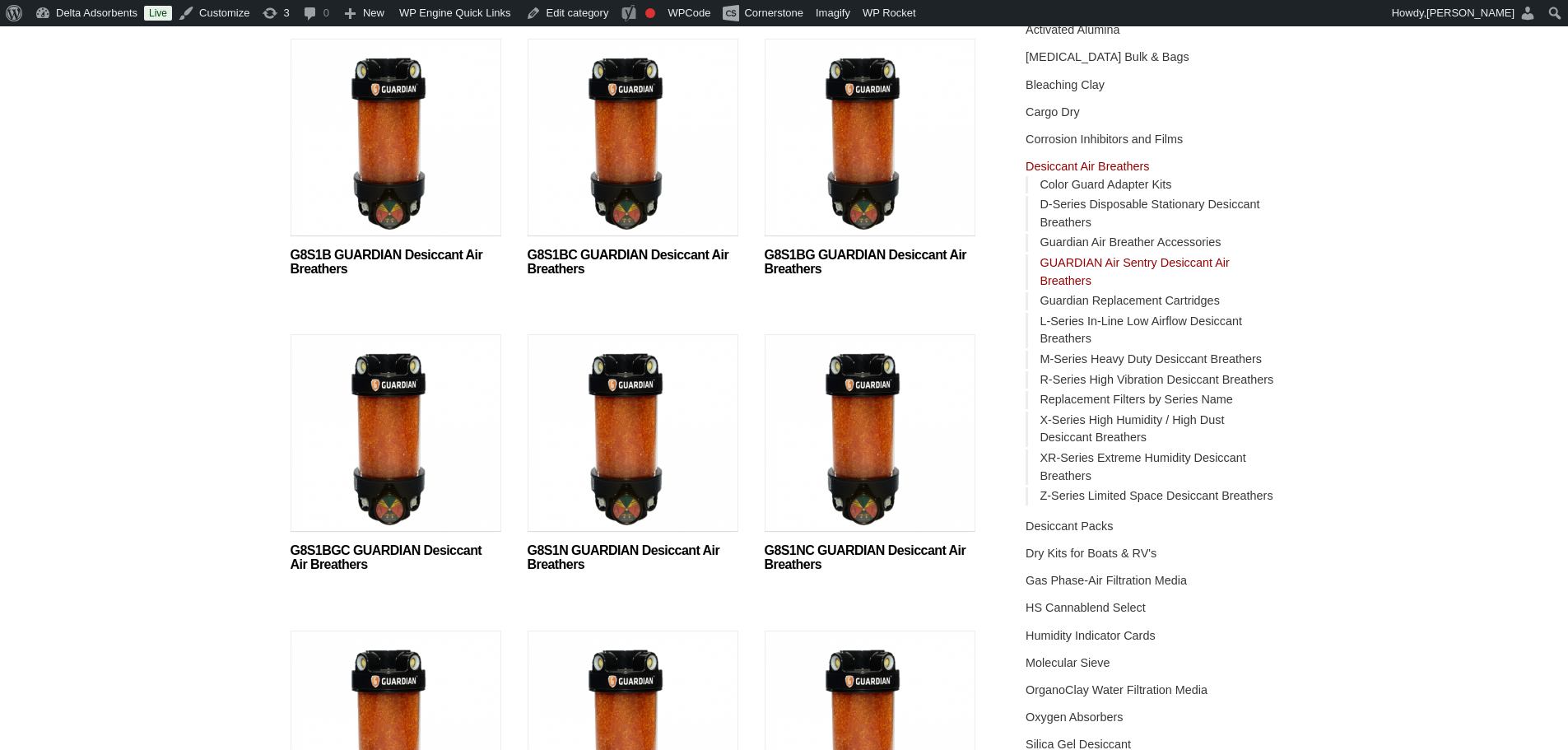
scroll to position [220, 0]
click at [640, 436] on img at bounding box center [633, 435] width 211 height 205
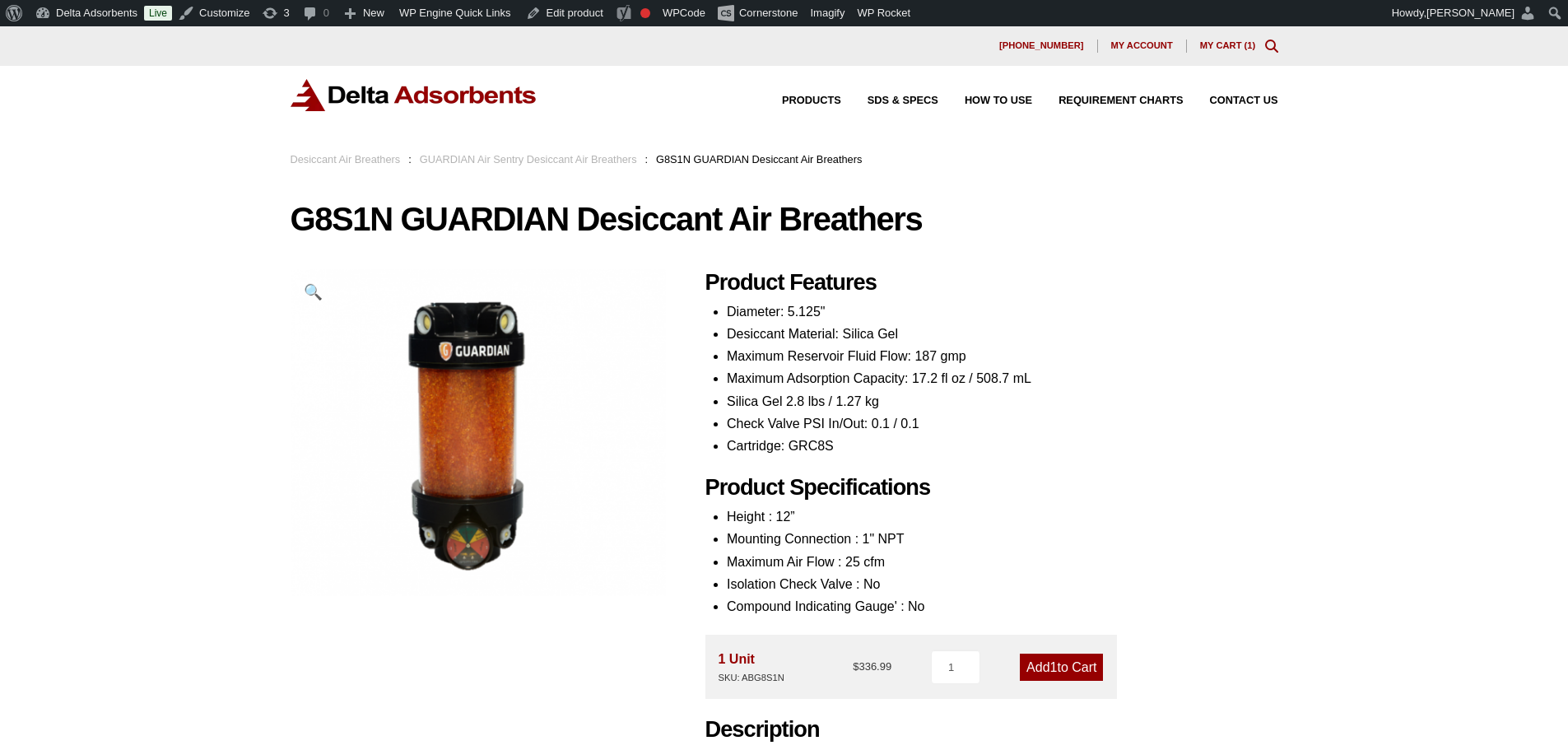
click at [464, 155] on link "GUARDIAN Air Sentry Desiccant Air Breathers" at bounding box center [529, 159] width 217 height 12
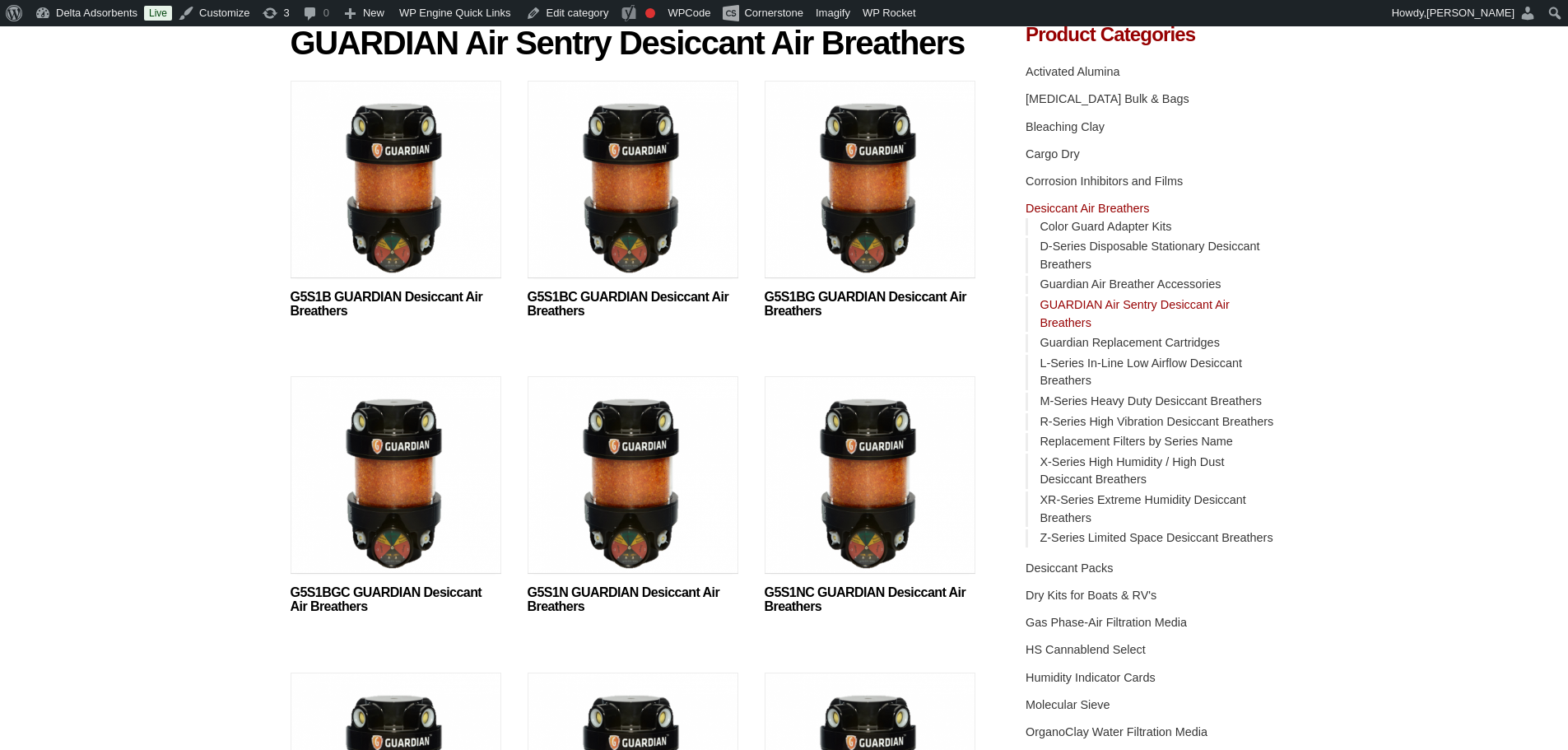
scroll to position [274, 0]
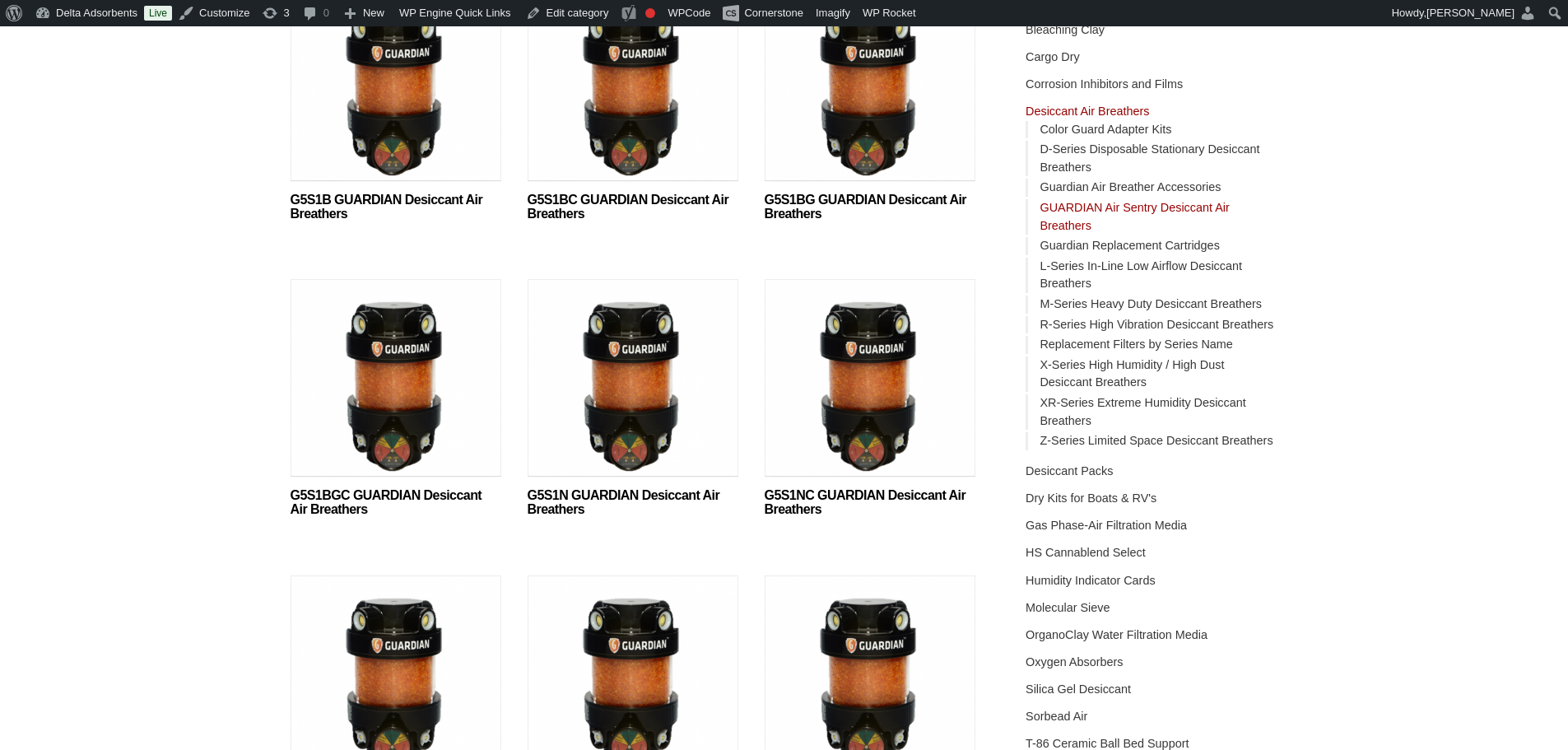
click at [578, 433] on img at bounding box center [633, 382] width 211 height 205
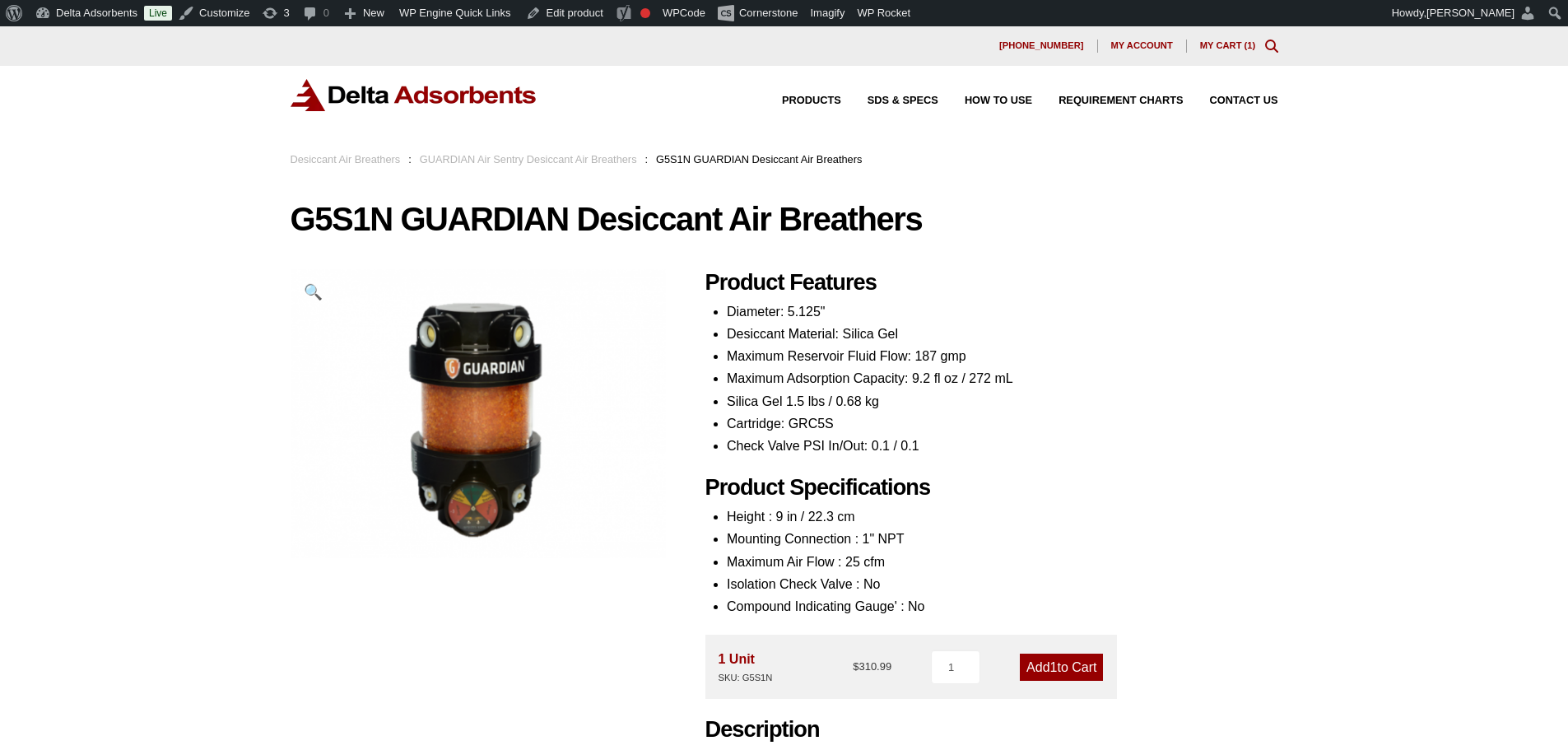
click at [490, 95] on img at bounding box center [414, 94] width 247 height 32
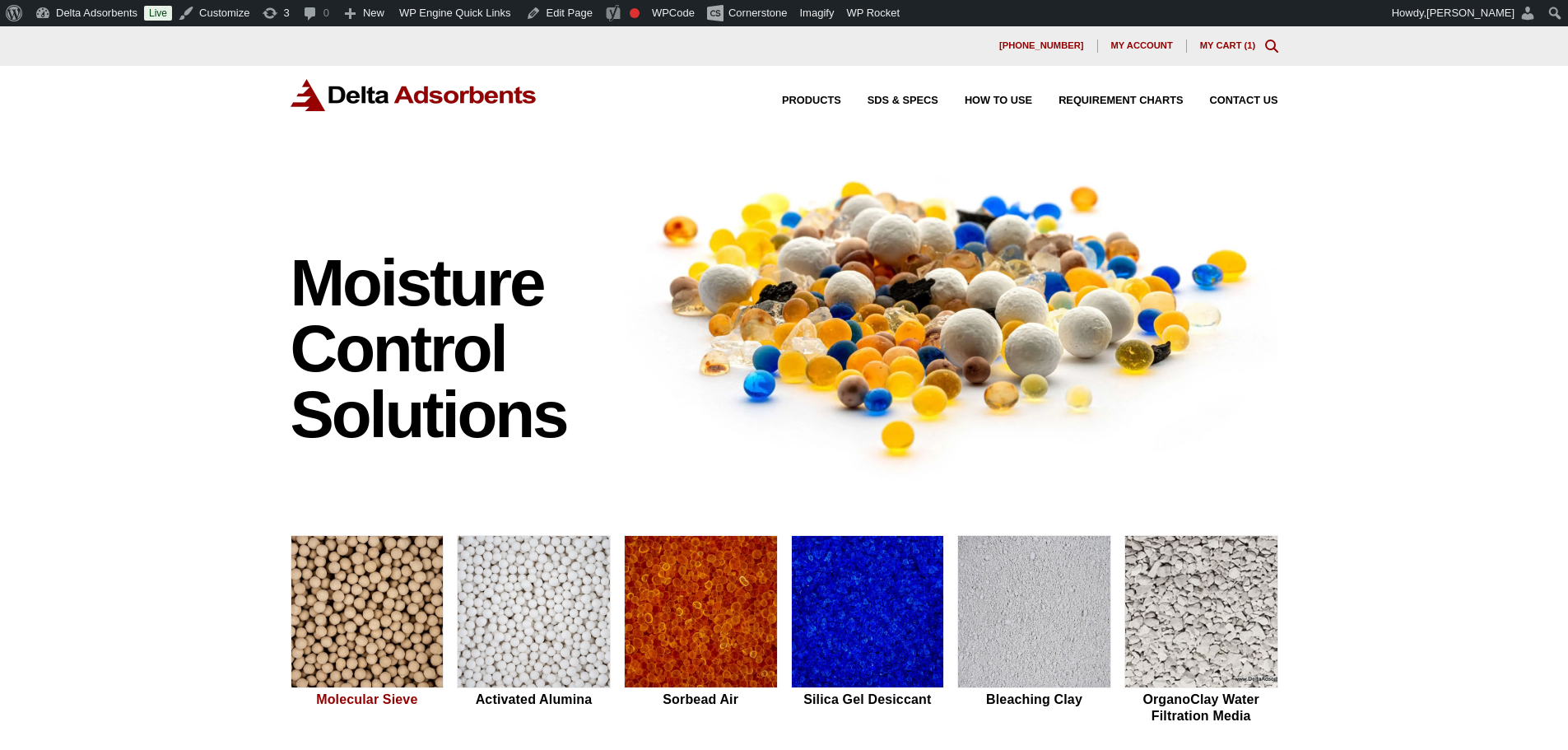
click at [334, 636] on img at bounding box center [368, 613] width 153 height 153
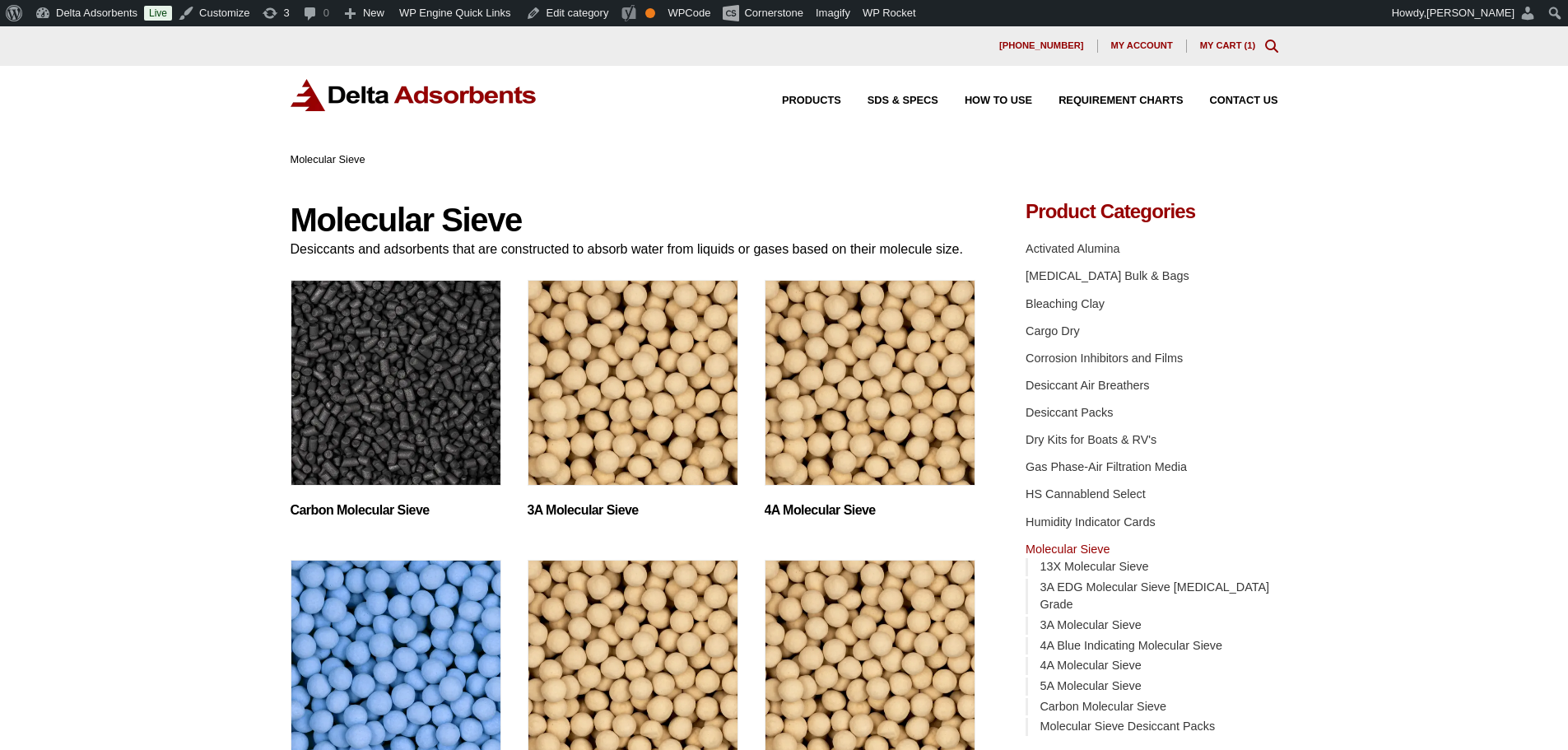
click at [905, 439] on img "Visit product category 4A Molecular Sieve" at bounding box center [870, 383] width 211 height 205
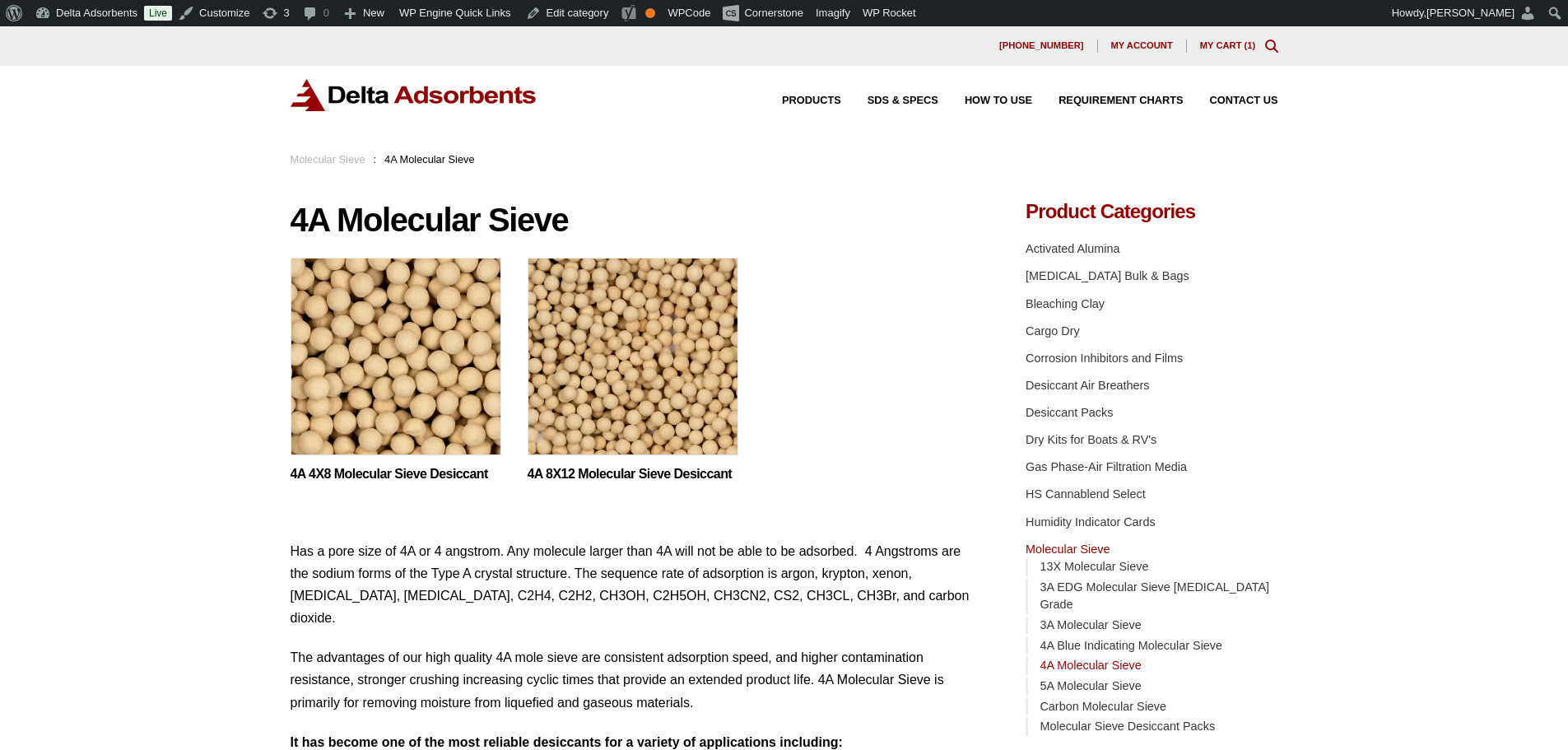
click at [646, 372] on img at bounding box center [633, 361] width 211 height 205
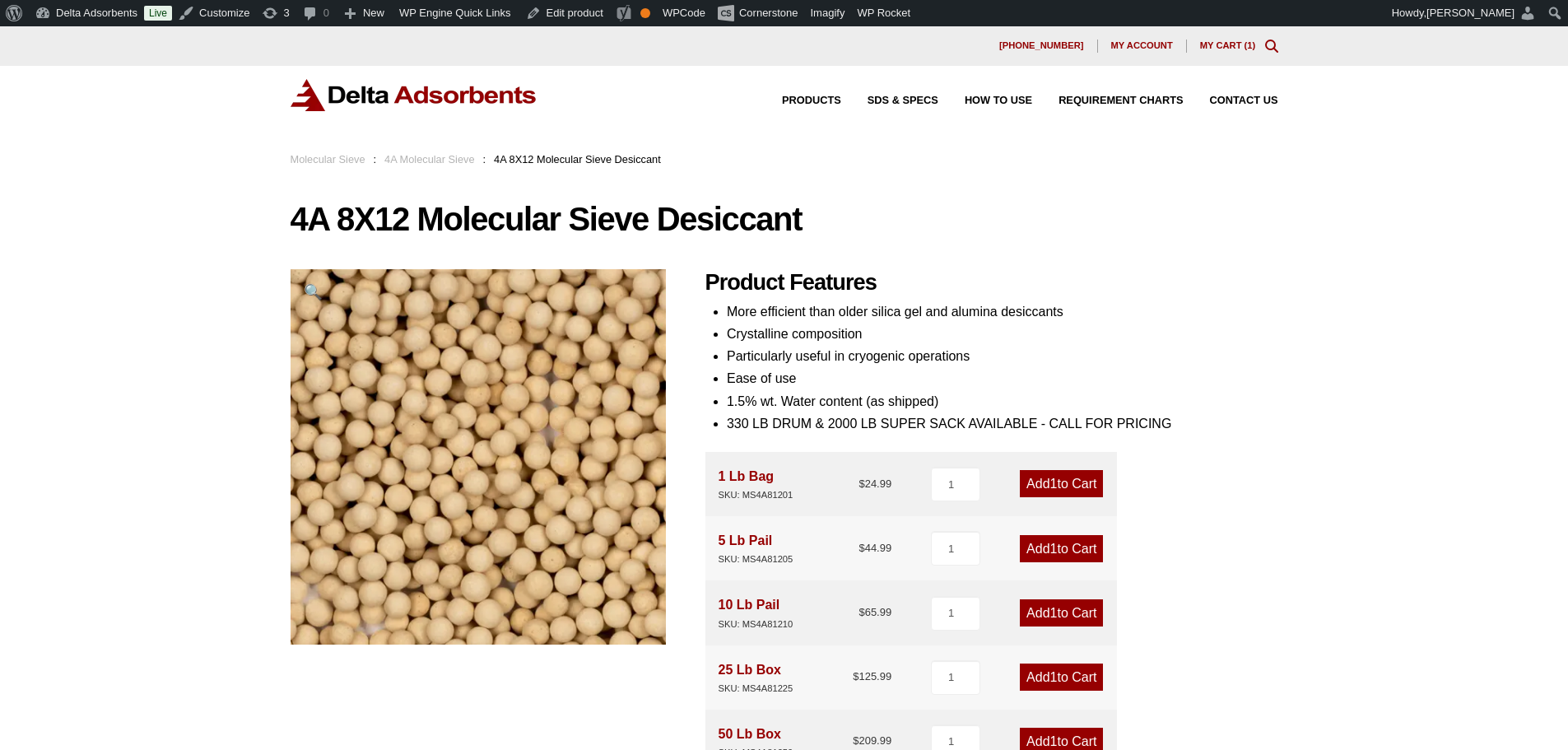
click at [393, 92] on img at bounding box center [414, 94] width 247 height 32
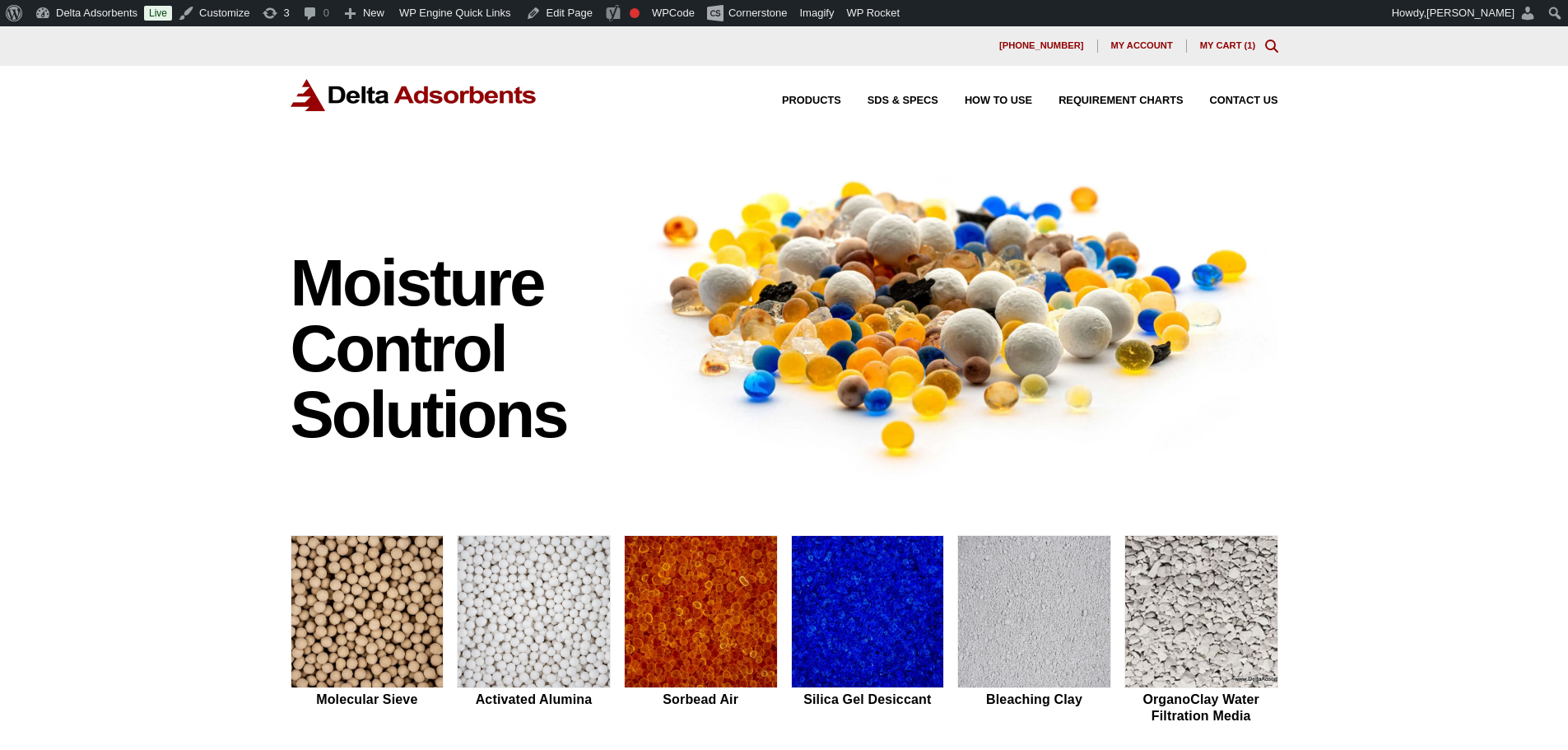
drag, startPoint x: 118, startPoint y: 139, endPoint x: 102, endPoint y: 43, distance: 97.3
click at [118, 139] on div "Products SDS & SPECS How to Use Requirement Charts Contact Us" at bounding box center [784, 108] width 1568 height 84
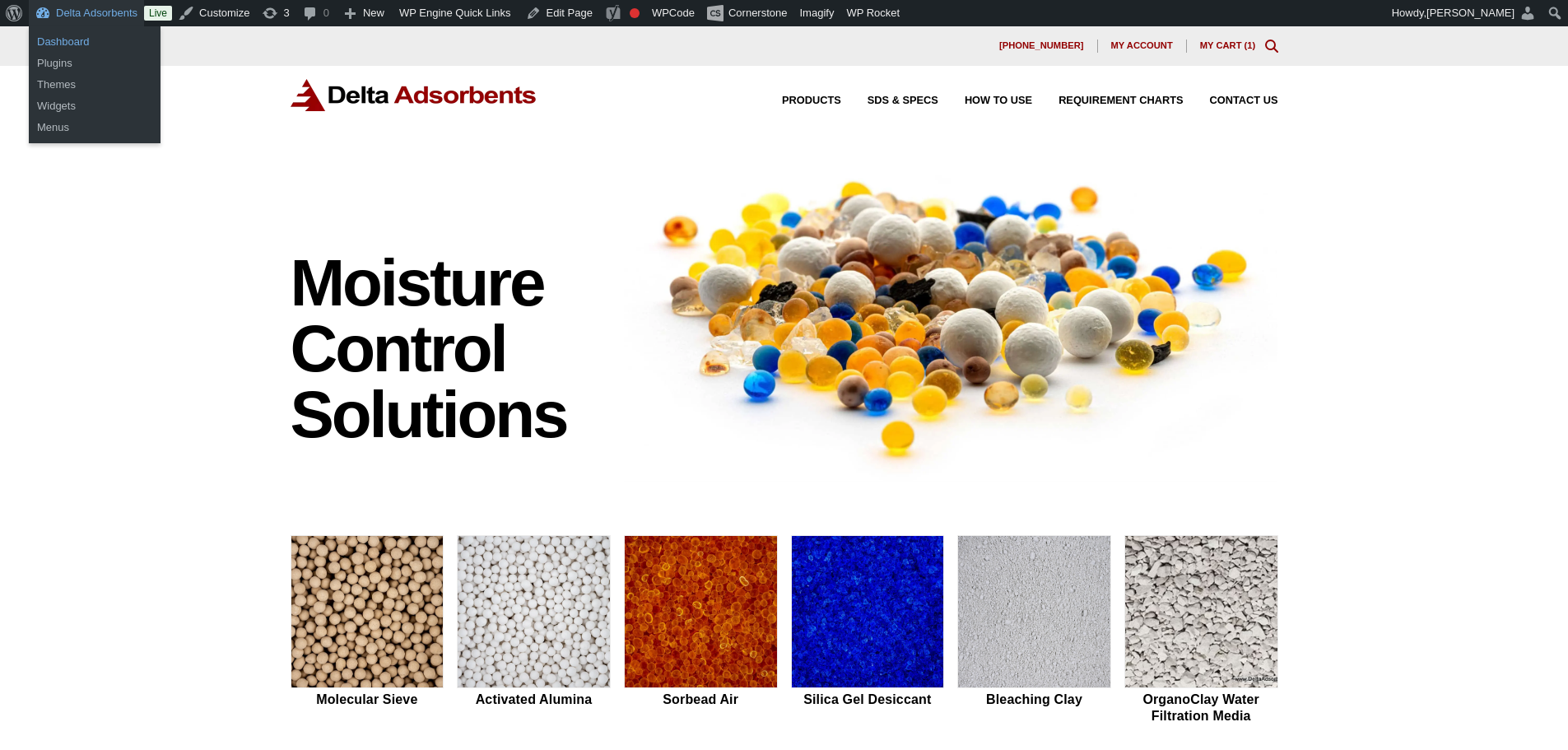
click at [78, 35] on link "Dashboard" at bounding box center [94, 42] width 131 height 21
